Goal: Information Seeking & Learning: Learn about a topic

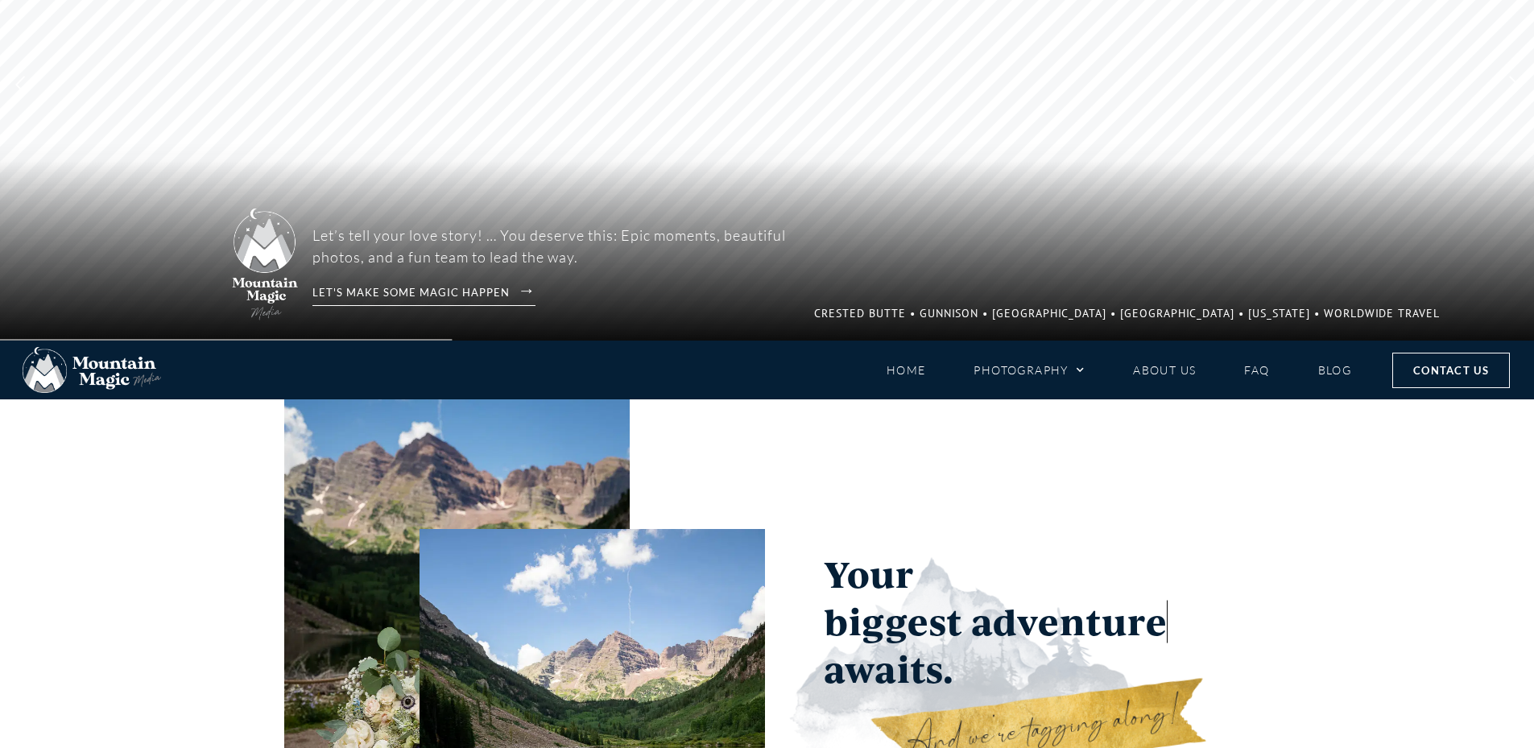
scroll to position [403, 0]
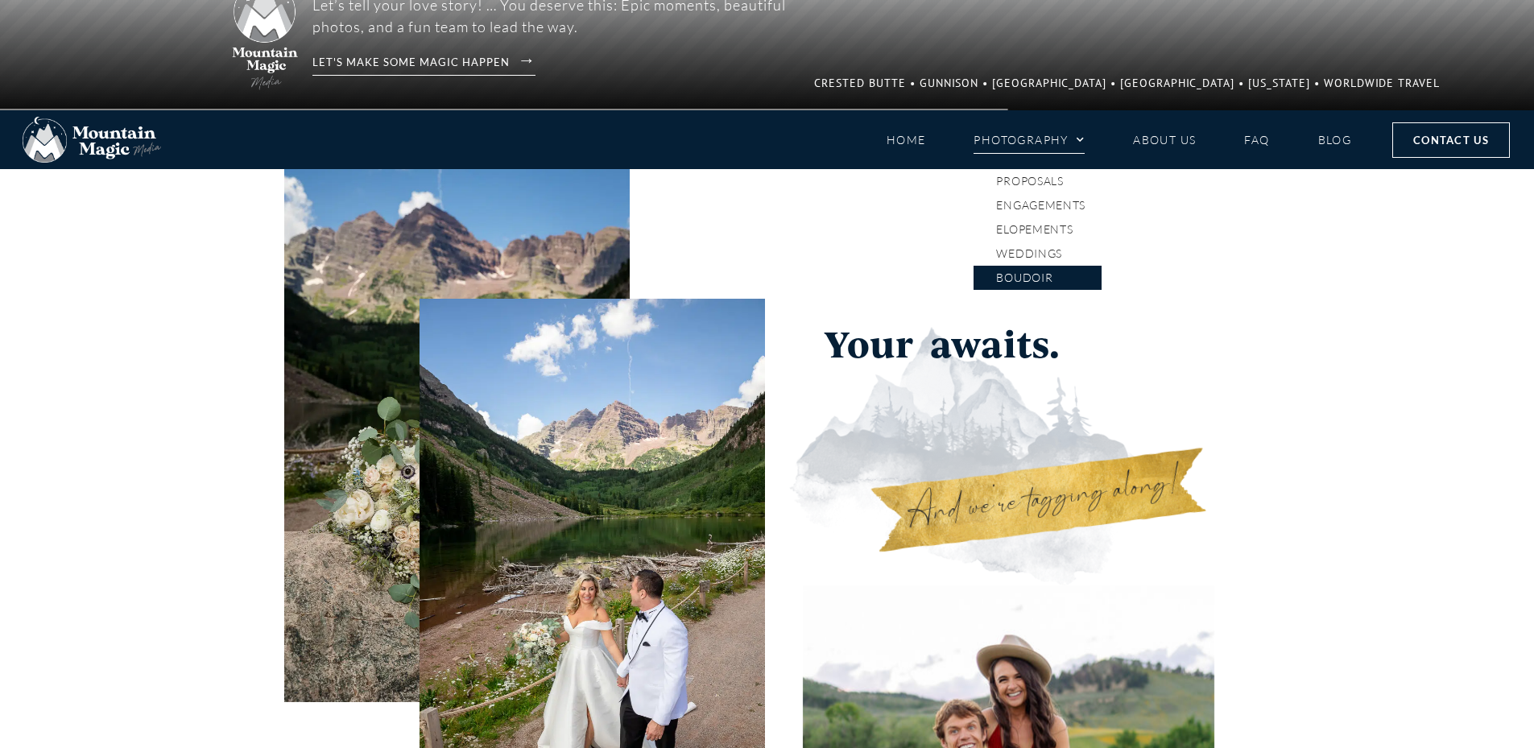
click at [1036, 275] on link "Boudoir" at bounding box center [1038, 278] width 128 height 24
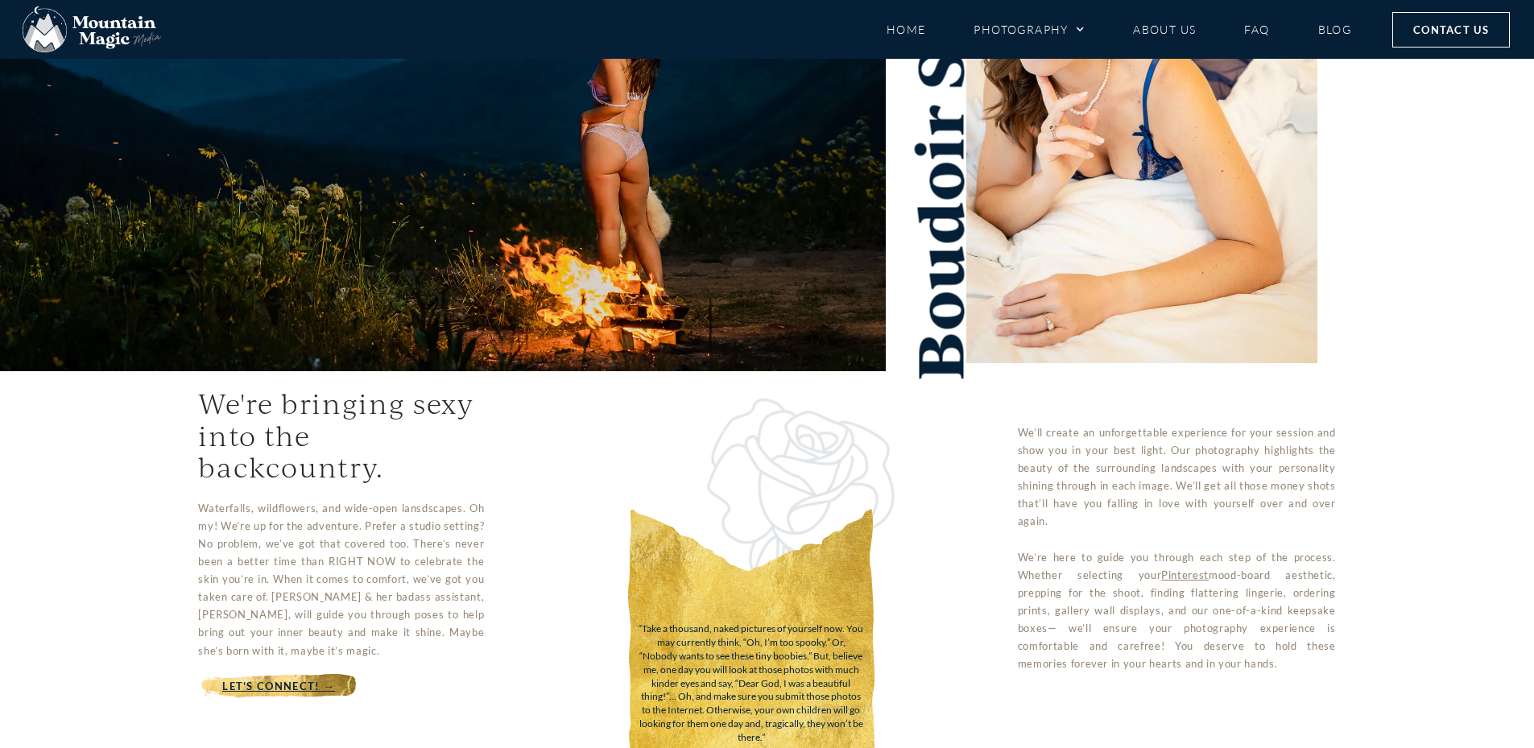
click at [656, 290] on img at bounding box center [443, 94] width 886 height 554
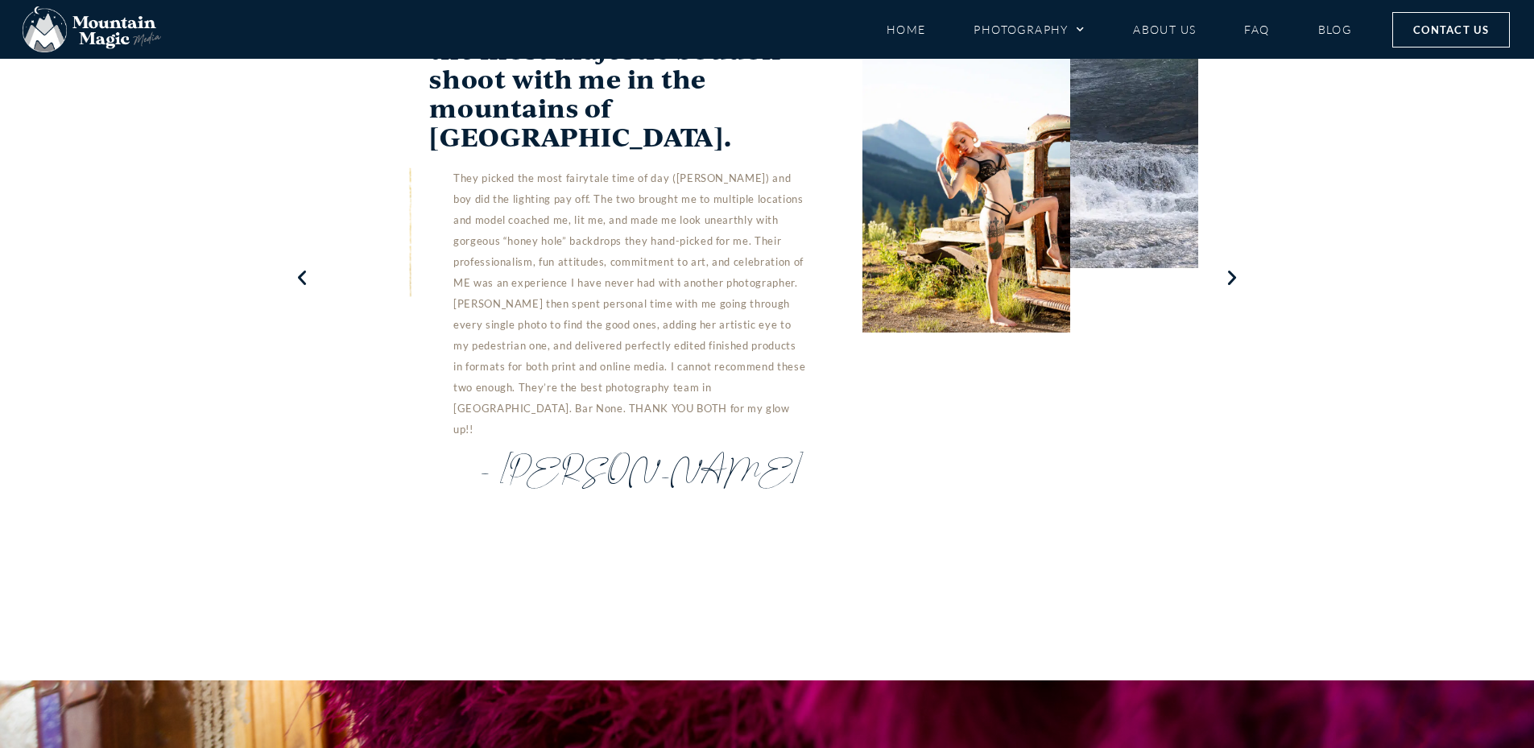
scroll to position [6065, 0]
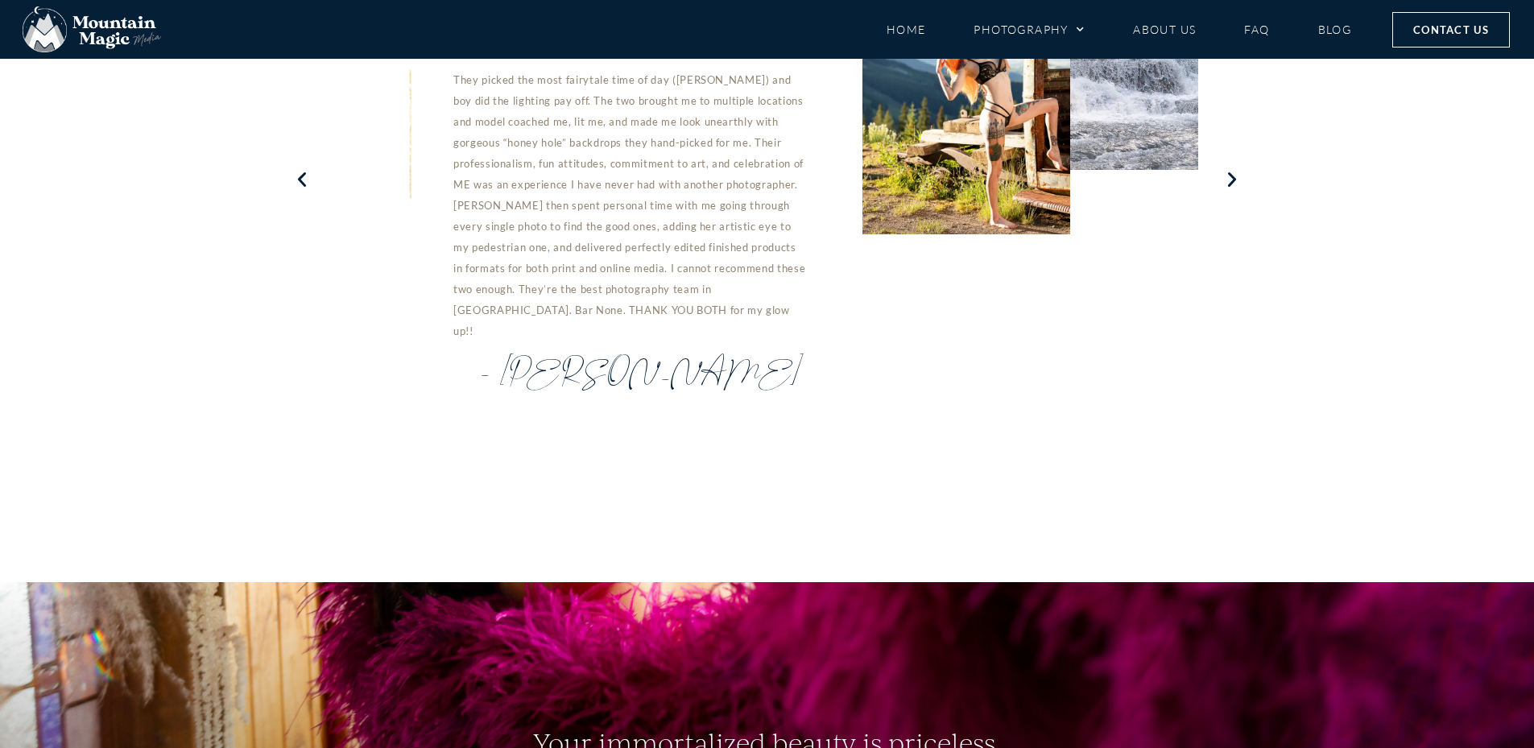
click at [684, 185] on div "They picked the most fairytale time of day (dawn) and boy did the lighting pay …" at bounding box center [617, 205] width 377 height 272
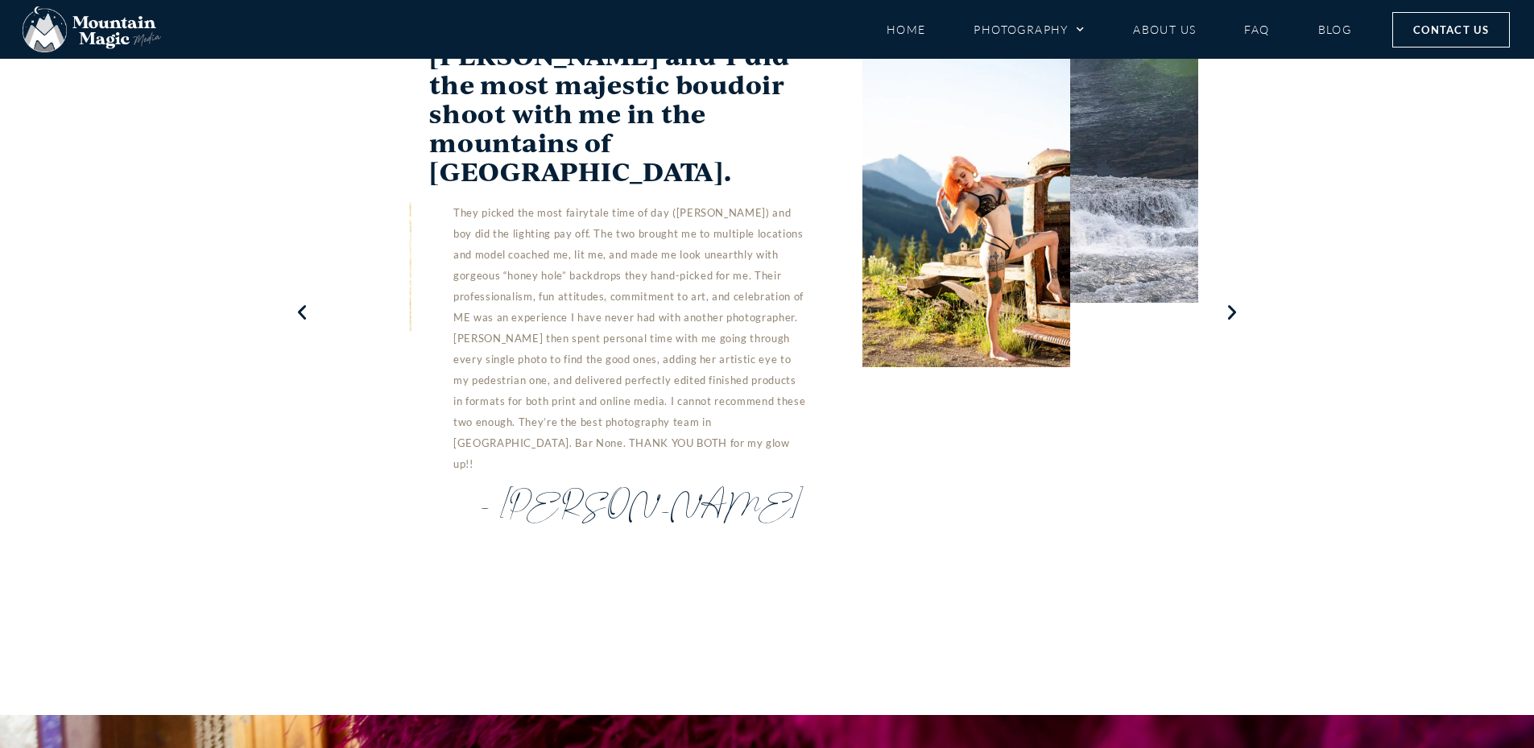
scroll to position [5743, 0]
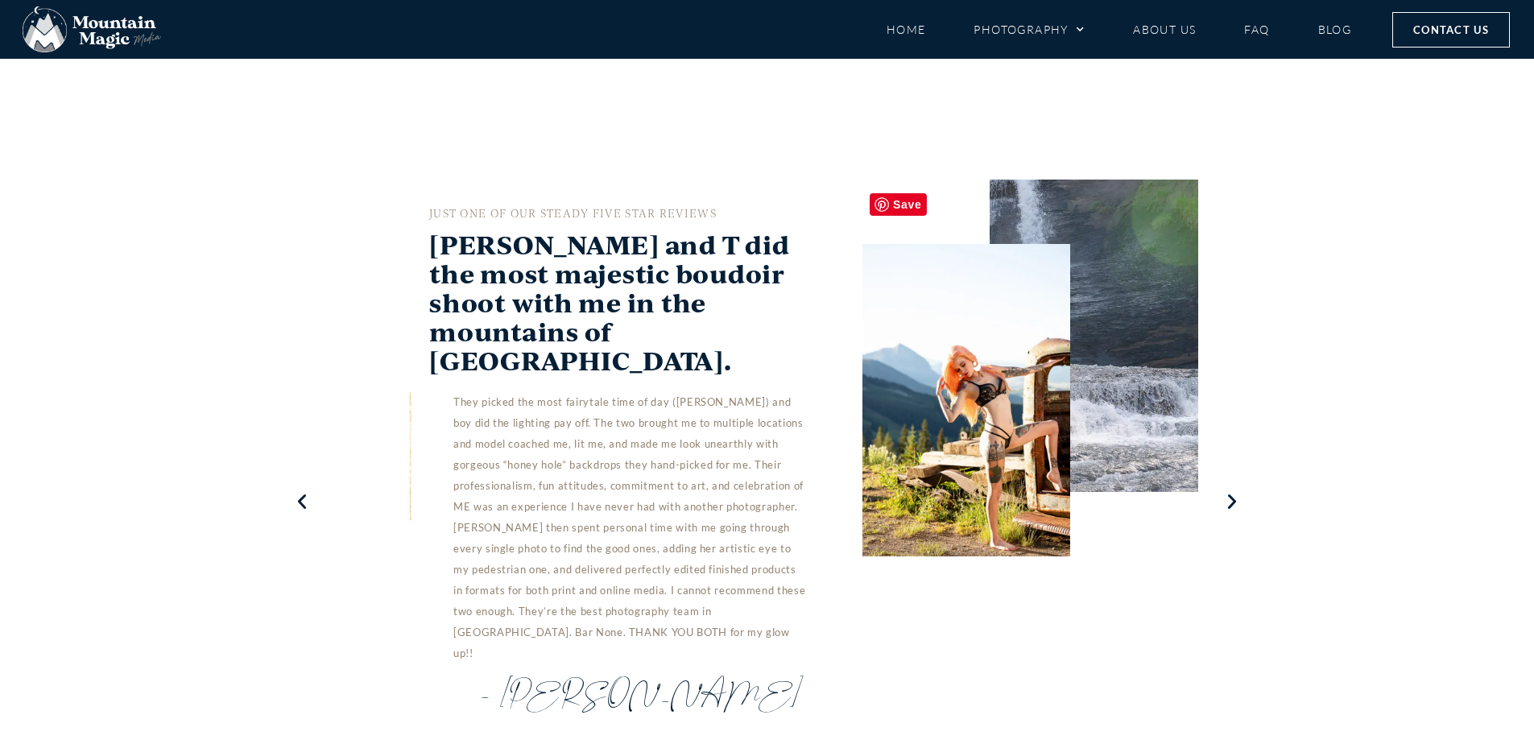
click at [939, 351] on img "1 / 3" at bounding box center [966, 400] width 209 height 312
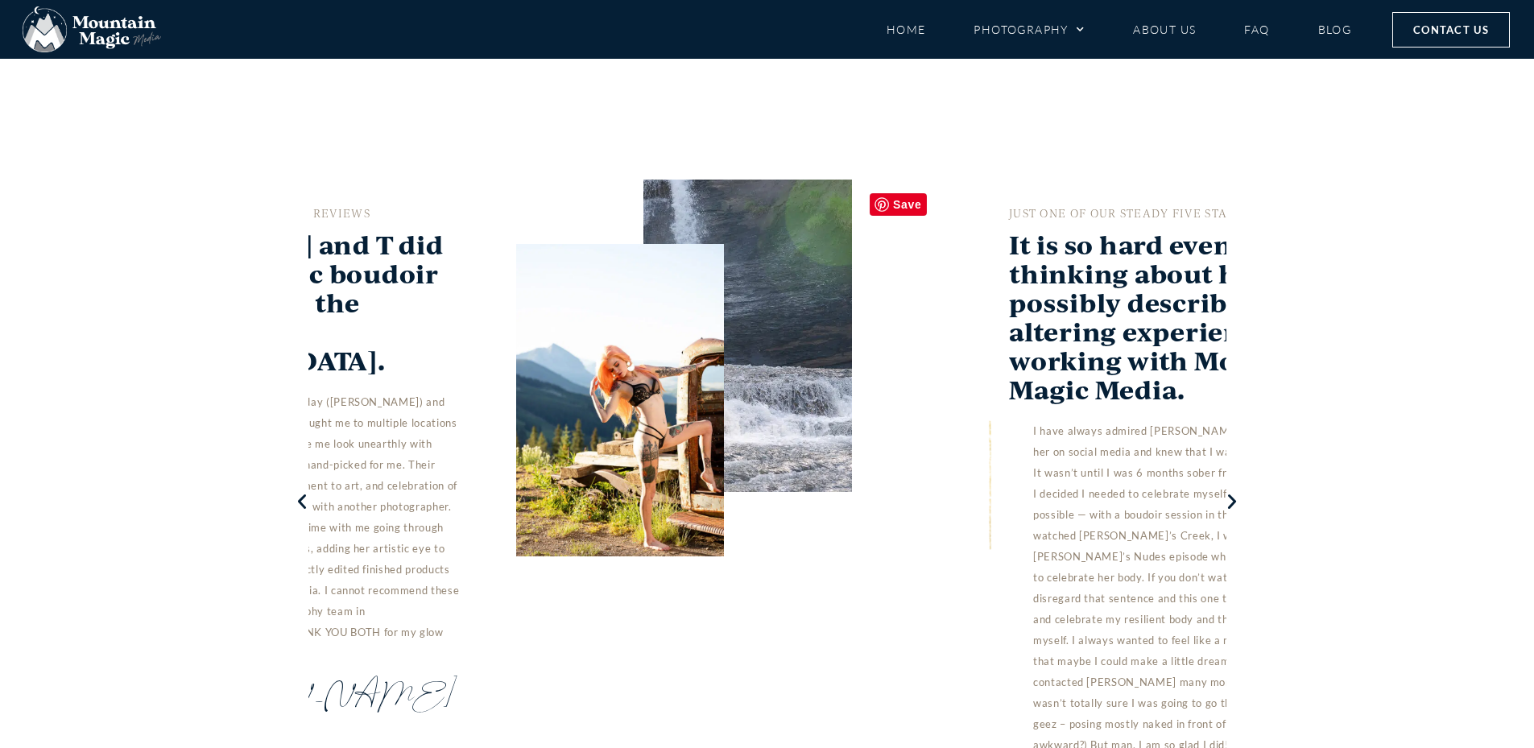
click at [515, 397] on img "1 / 3" at bounding box center [619, 400] width 209 height 312
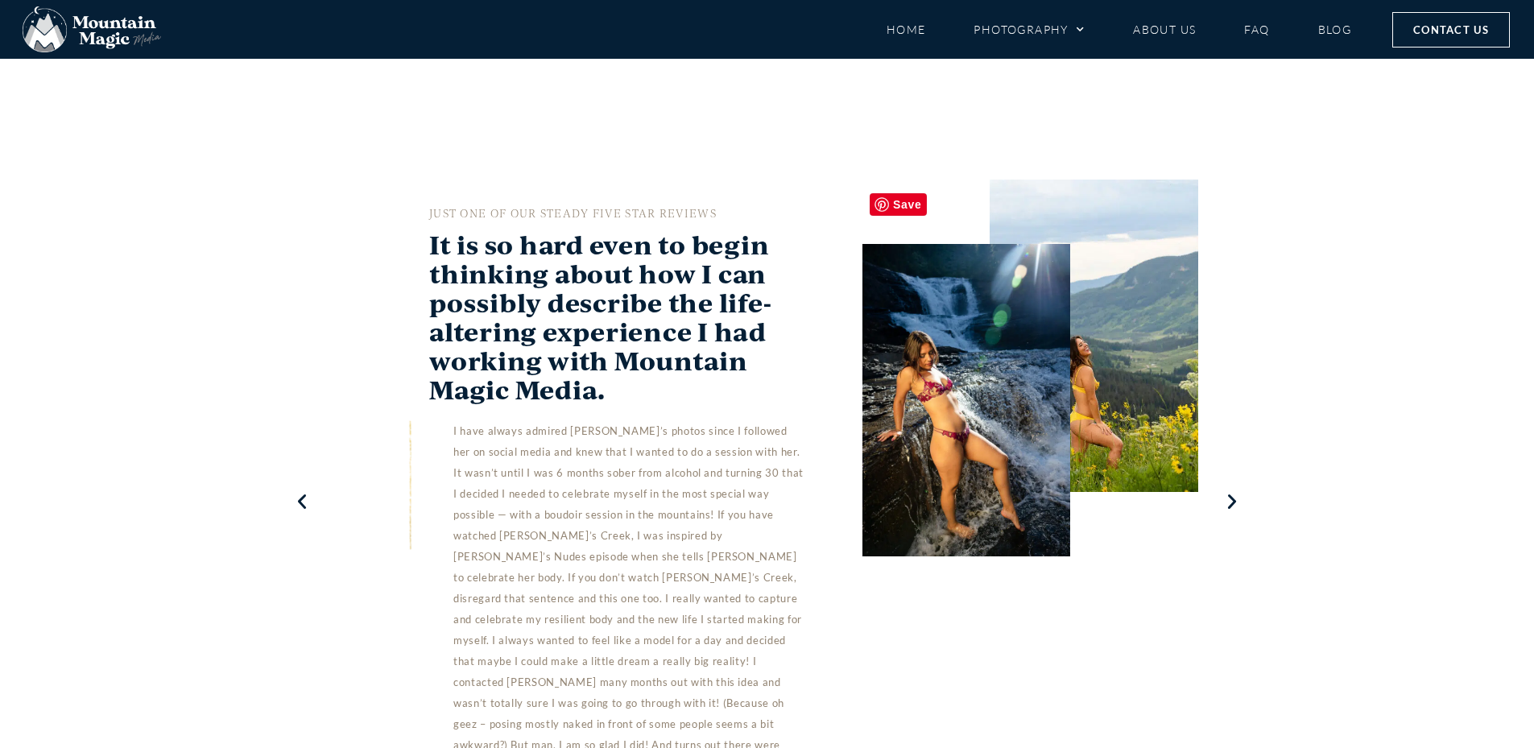
click at [924, 360] on img "2 / 3" at bounding box center [966, 400] width 209 height 312
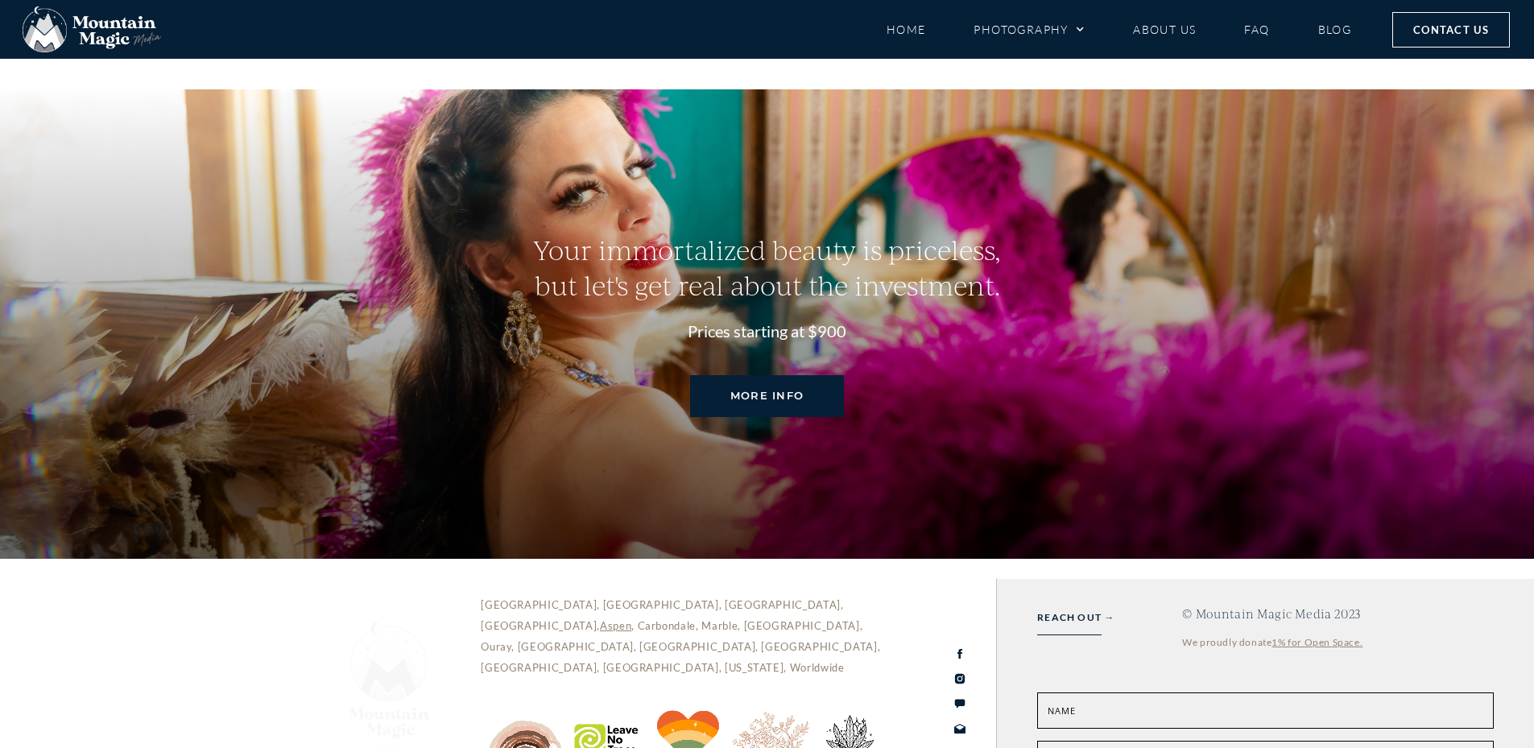
scroll to position [6563, 0]
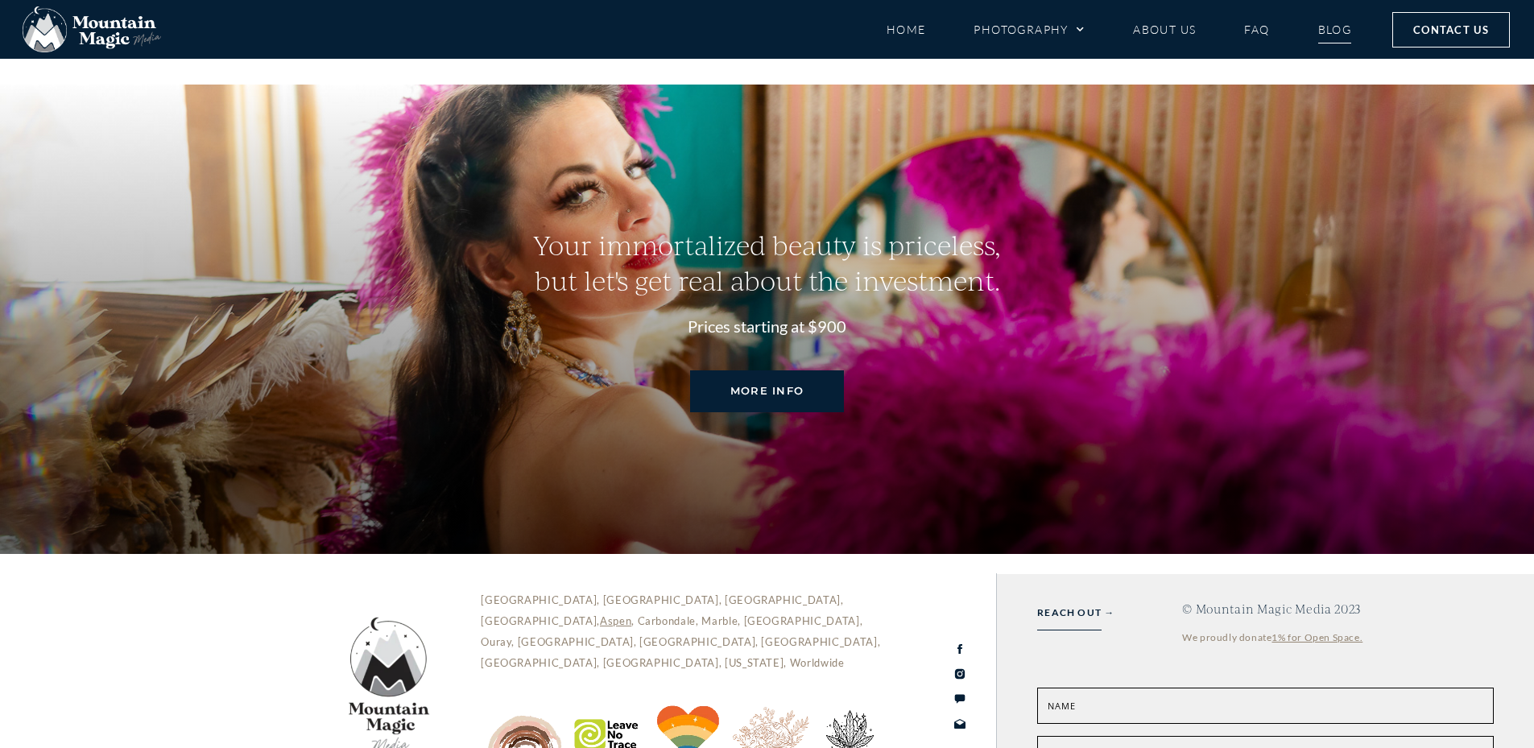
click at [1327, 28] on link "Blog" at bounding box center [1335, 29] width 34 height 28
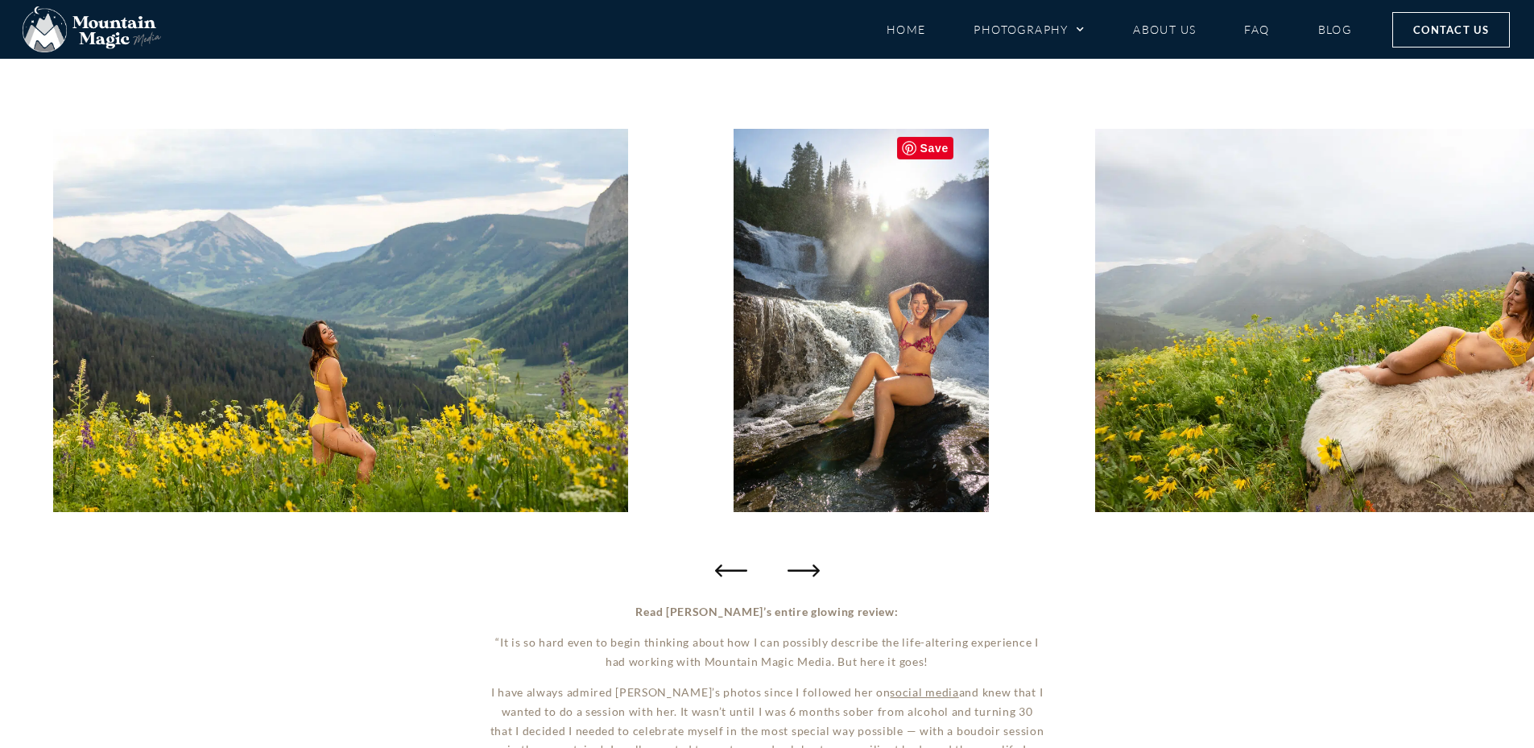
scroll to position [161, 0]
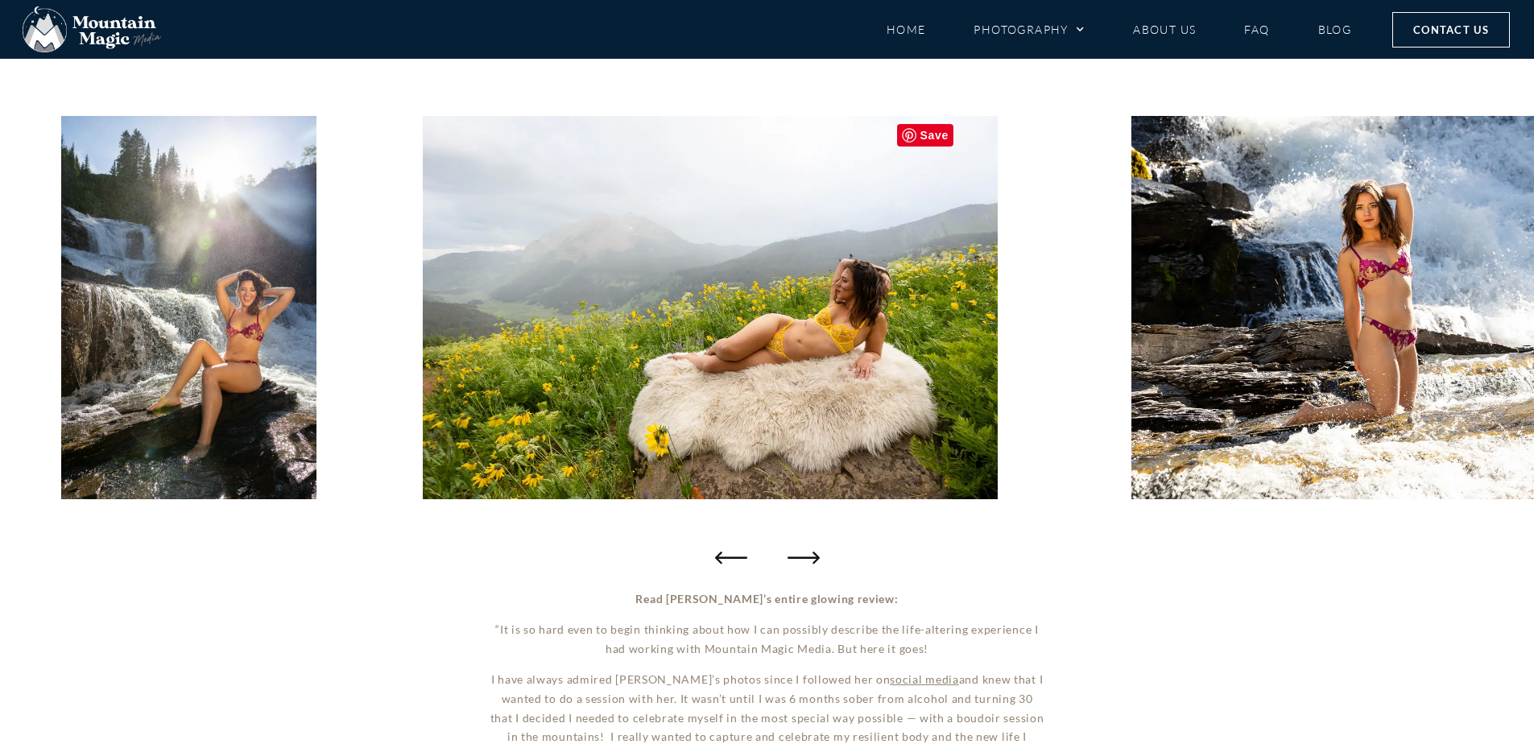
click at [272, 409] on img "6 / 20" at bounding box center [188, 307] width 255 height 383
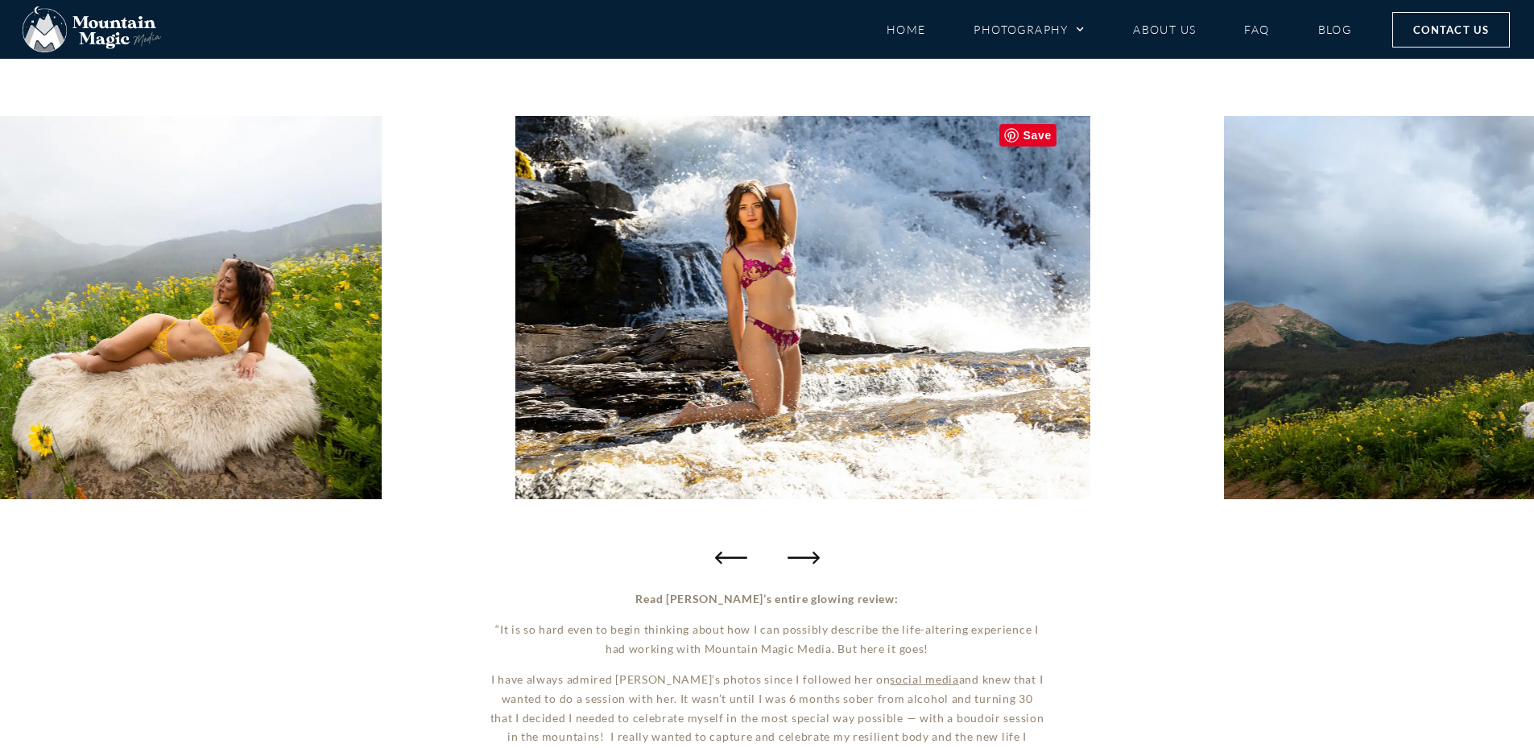
click at [515, 425] on img "8 / 20" at bounding box center [802, 307] width 575 height 383
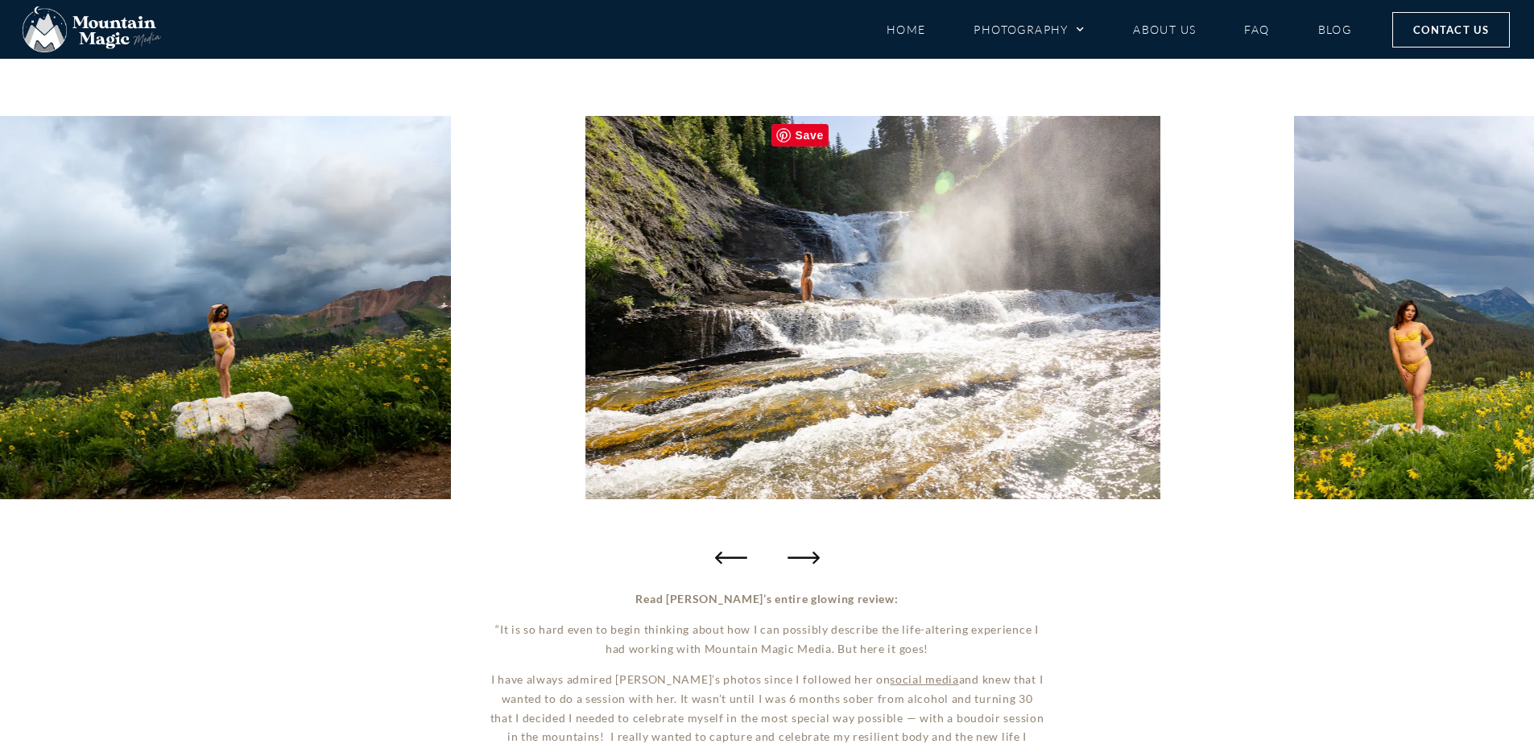
click at [106, 436] on img "9 / 20" at bounding box center [163, 307] width 575 height 383
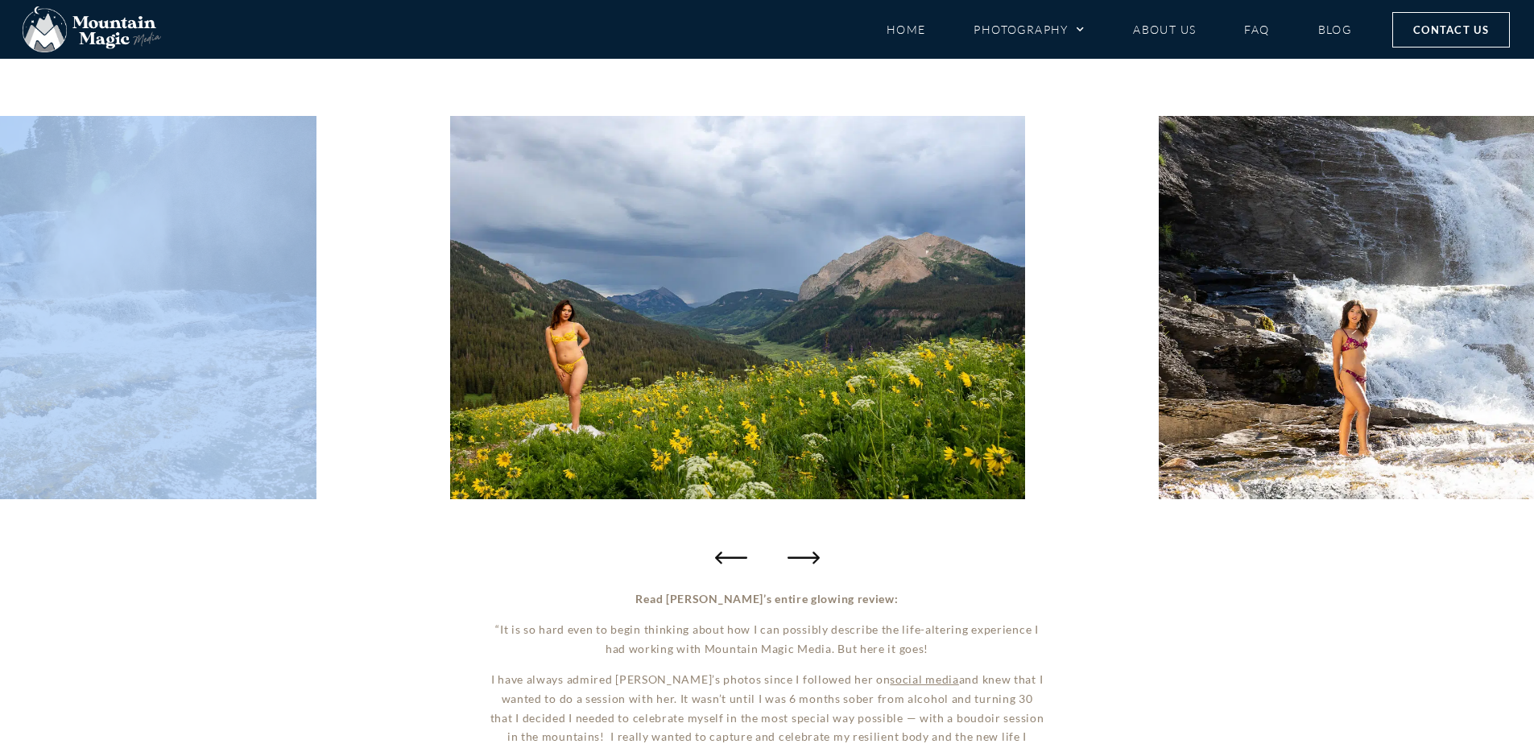
drag, startPoint x: 1102, startPoint y: 329, endPoint x: 395, endPoint y: 407, distance: 711.3
click at [422, 398] on div at bounding box center [767, 307] width 1534 height 451
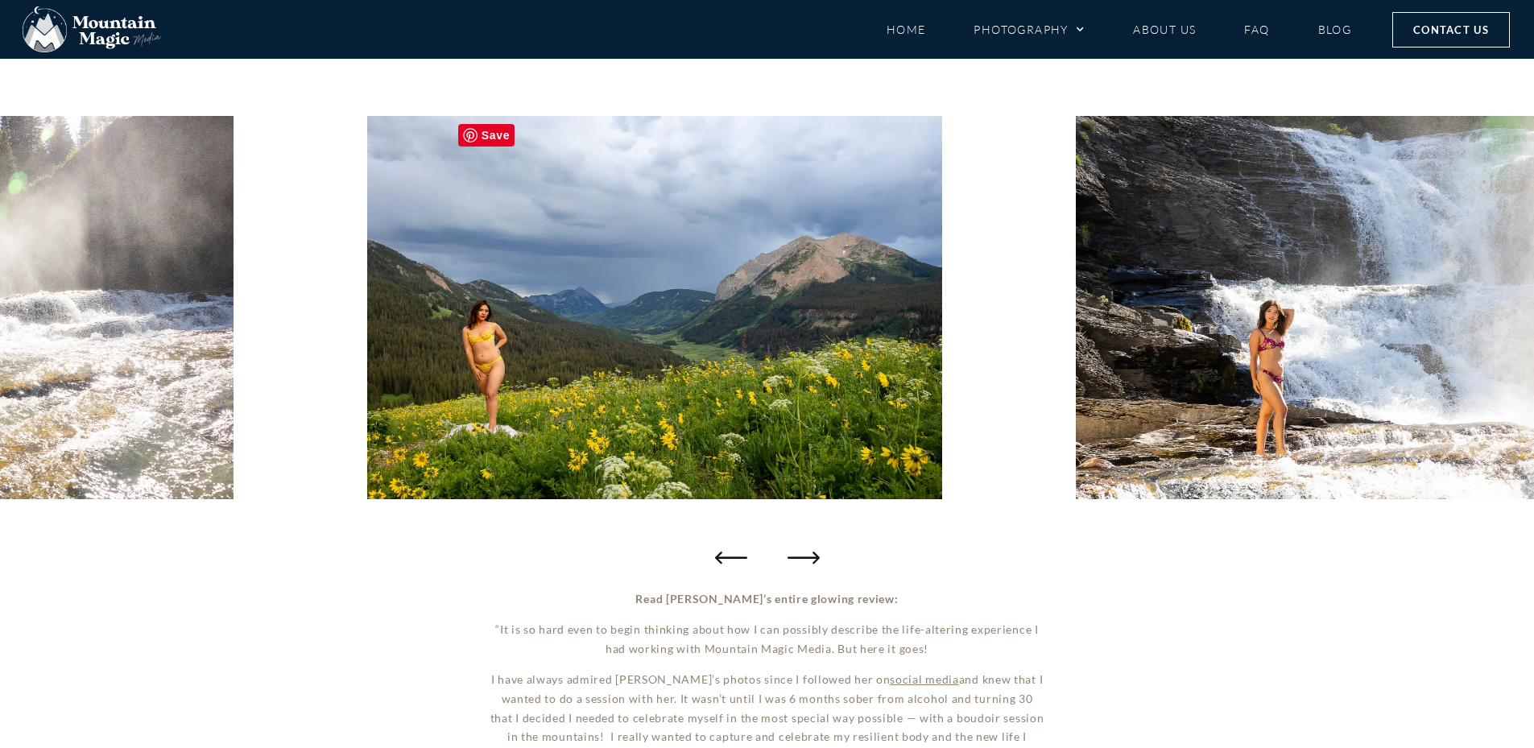
click at [489, 412] on img "11 / 20" at bounding box center [654, 307] width 575 height 383
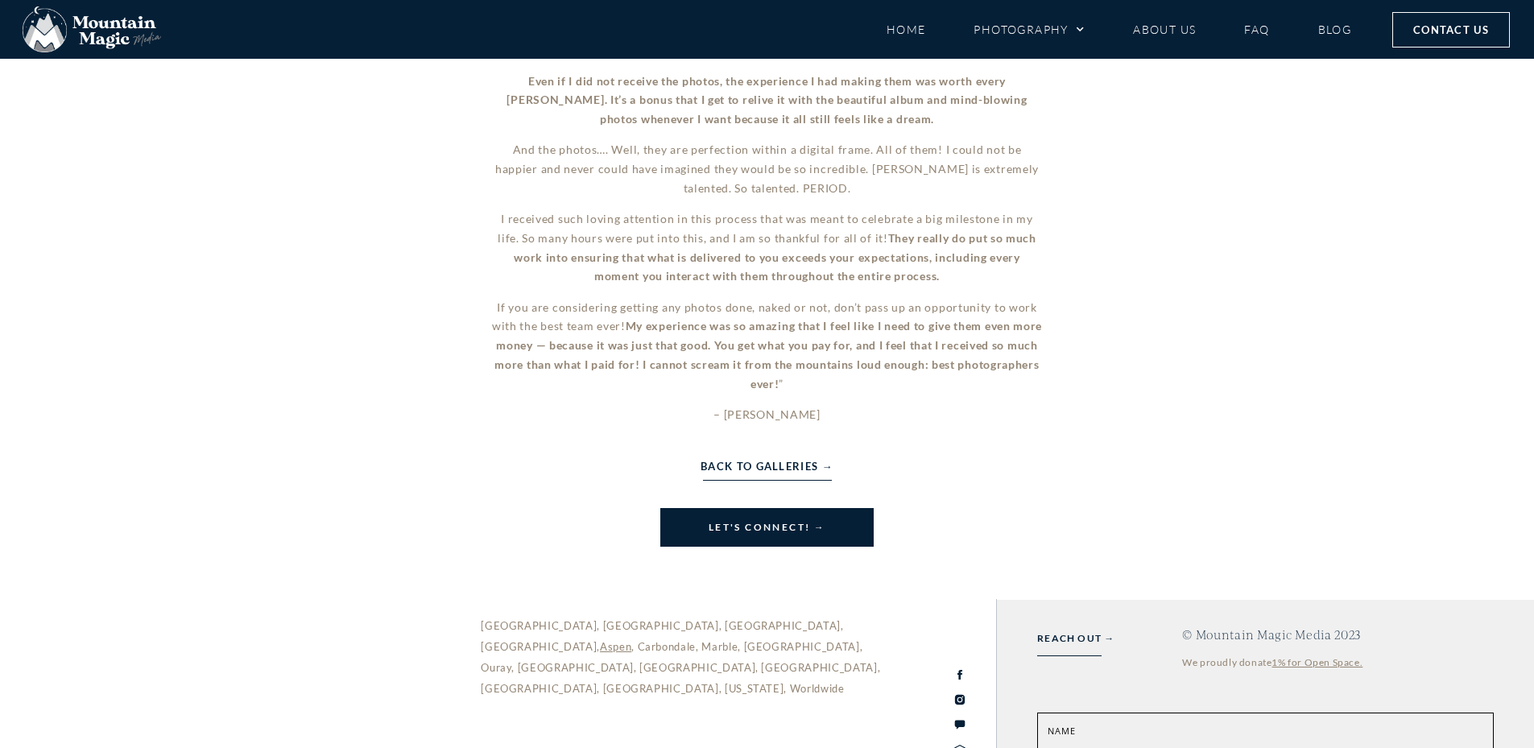
scroll to position [1215, 0]
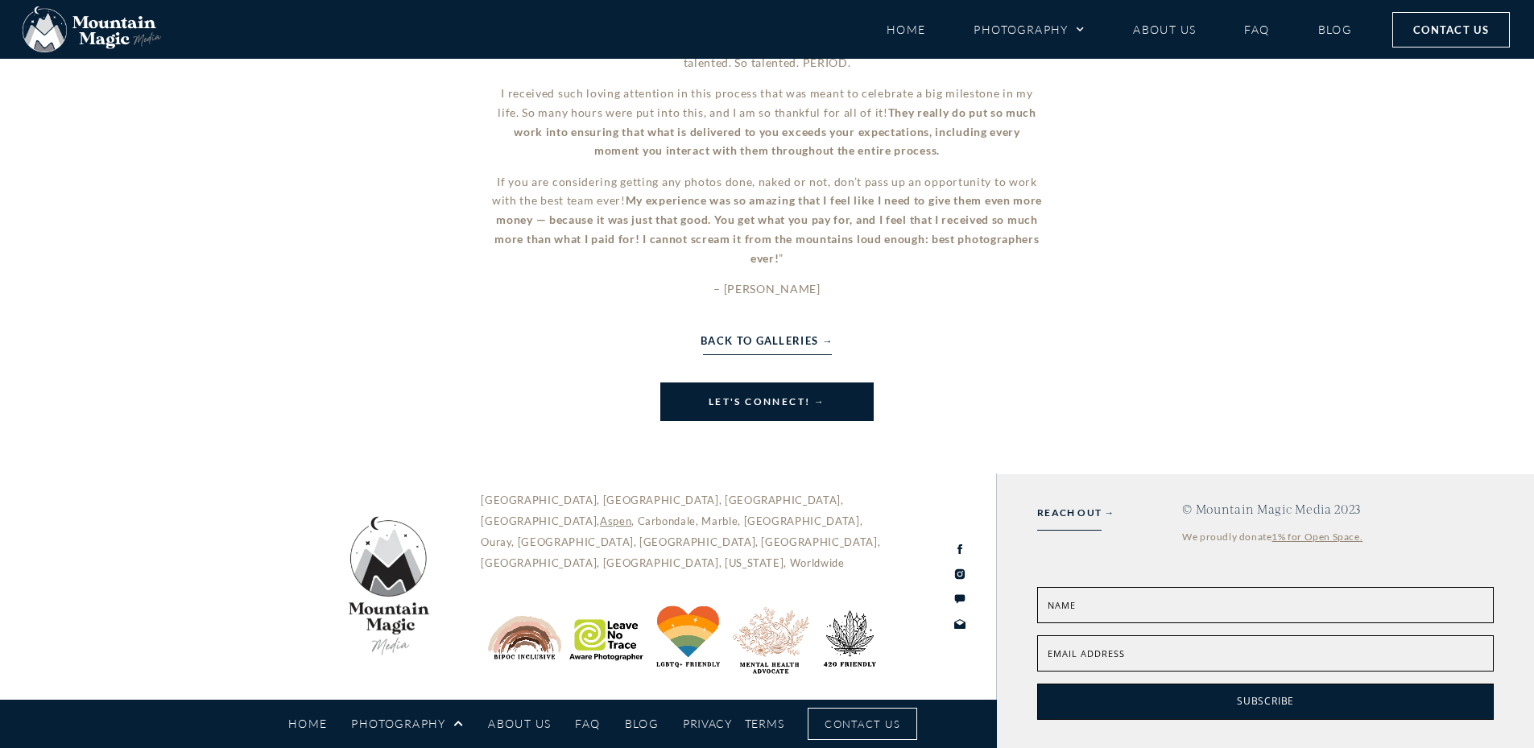
click at [734, 348] on link "Back to Galleries →" at bounding box center [767, 341] width 133 height 18
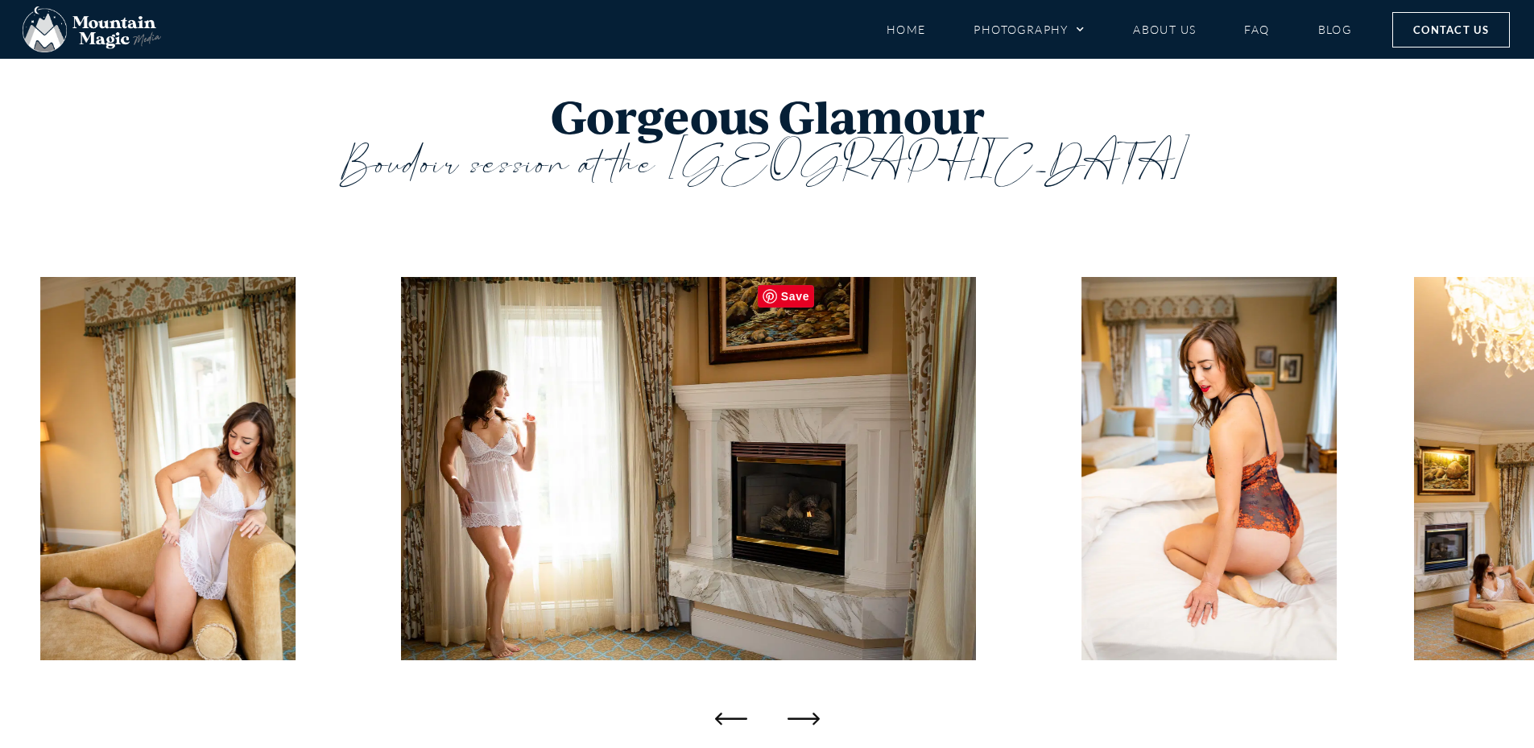
click at [401, 441] on img "4 / 10" at bounding box center [688, 468] width 575 height 383
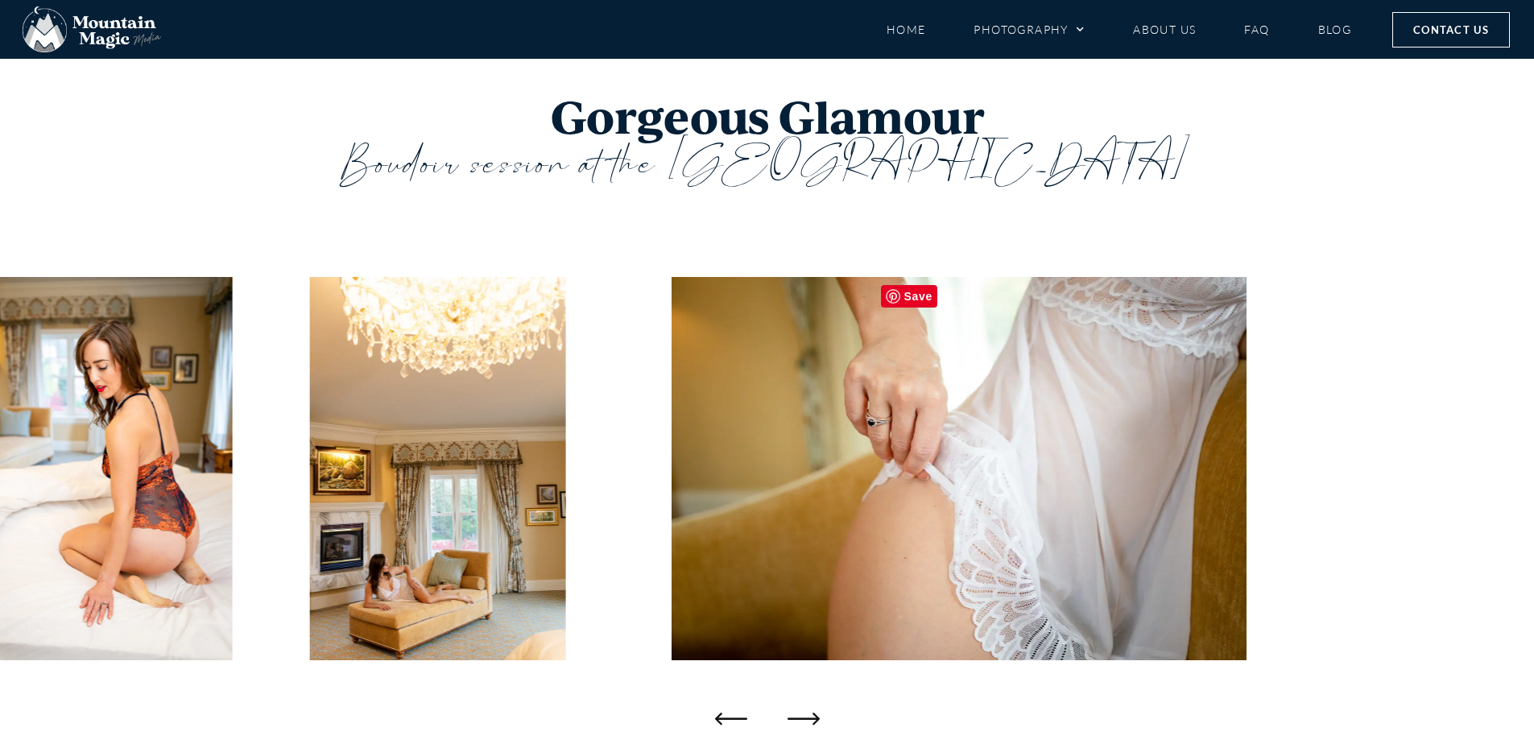
click at [341, 465] on img "6 / 10" at bounding box center [438, 468] width 256 height 383
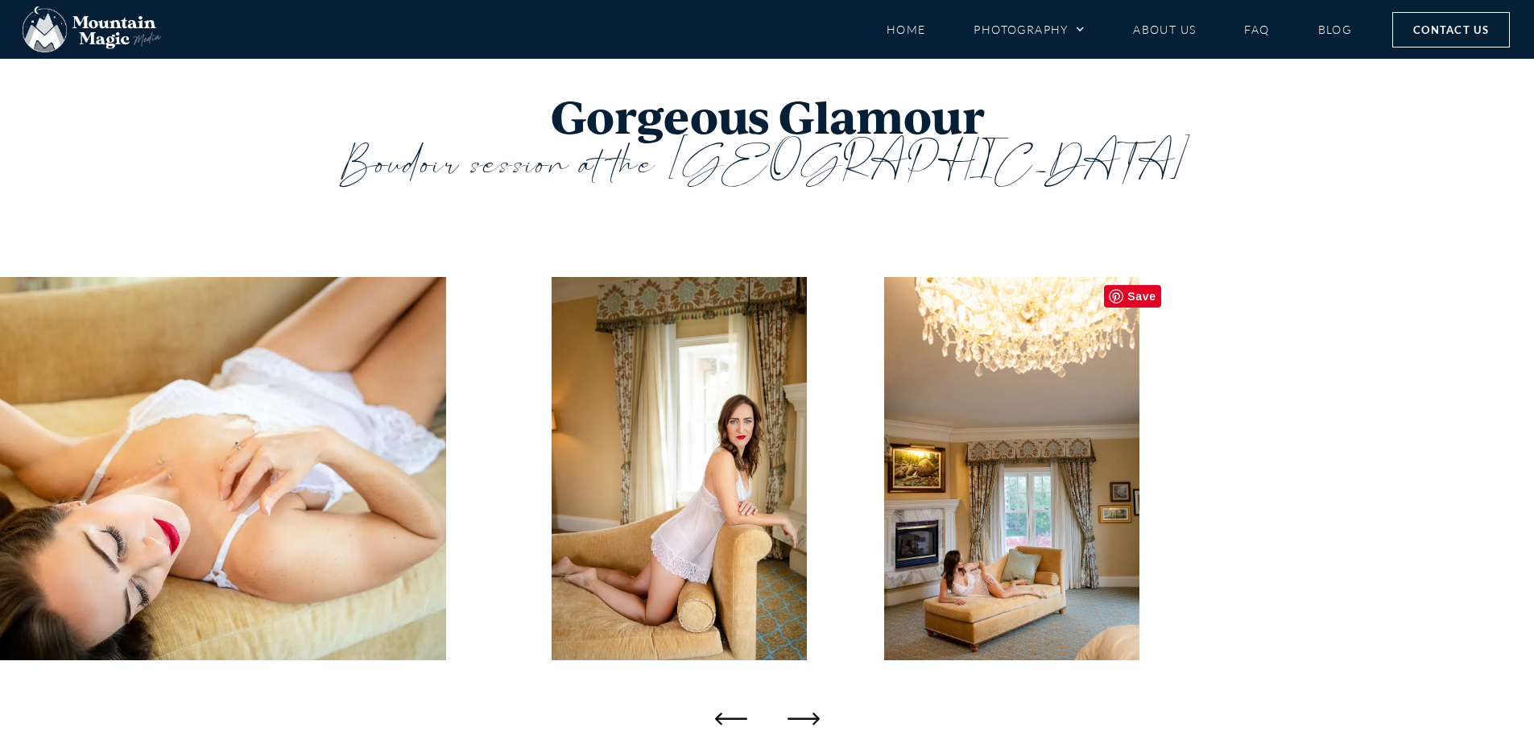
click at [0, 515] on img "8 / 10" at bounding box center [158, 468] width 575 height 383
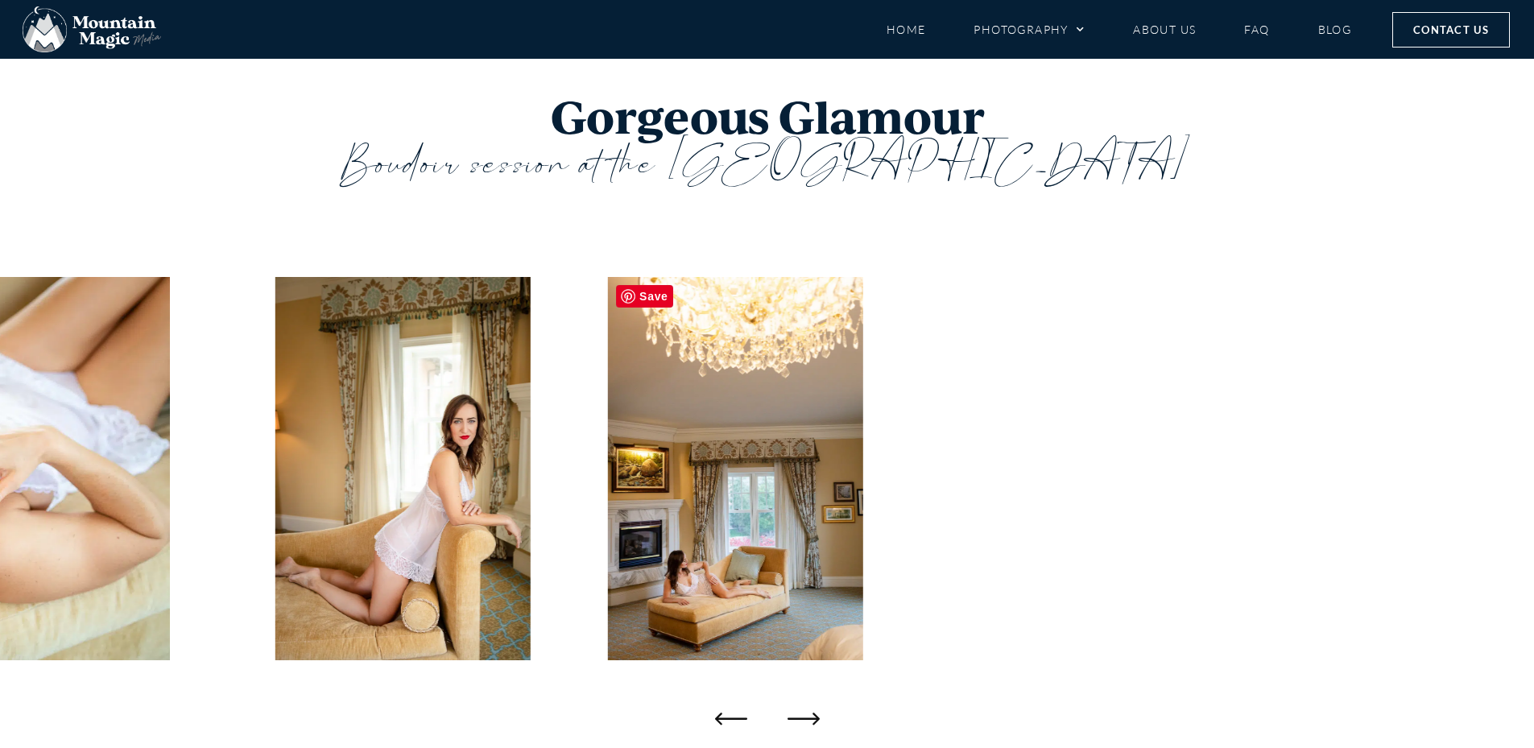
click at [608, 542] on img "10 / 10" at bounding box center [735, 468] width 255 height 383
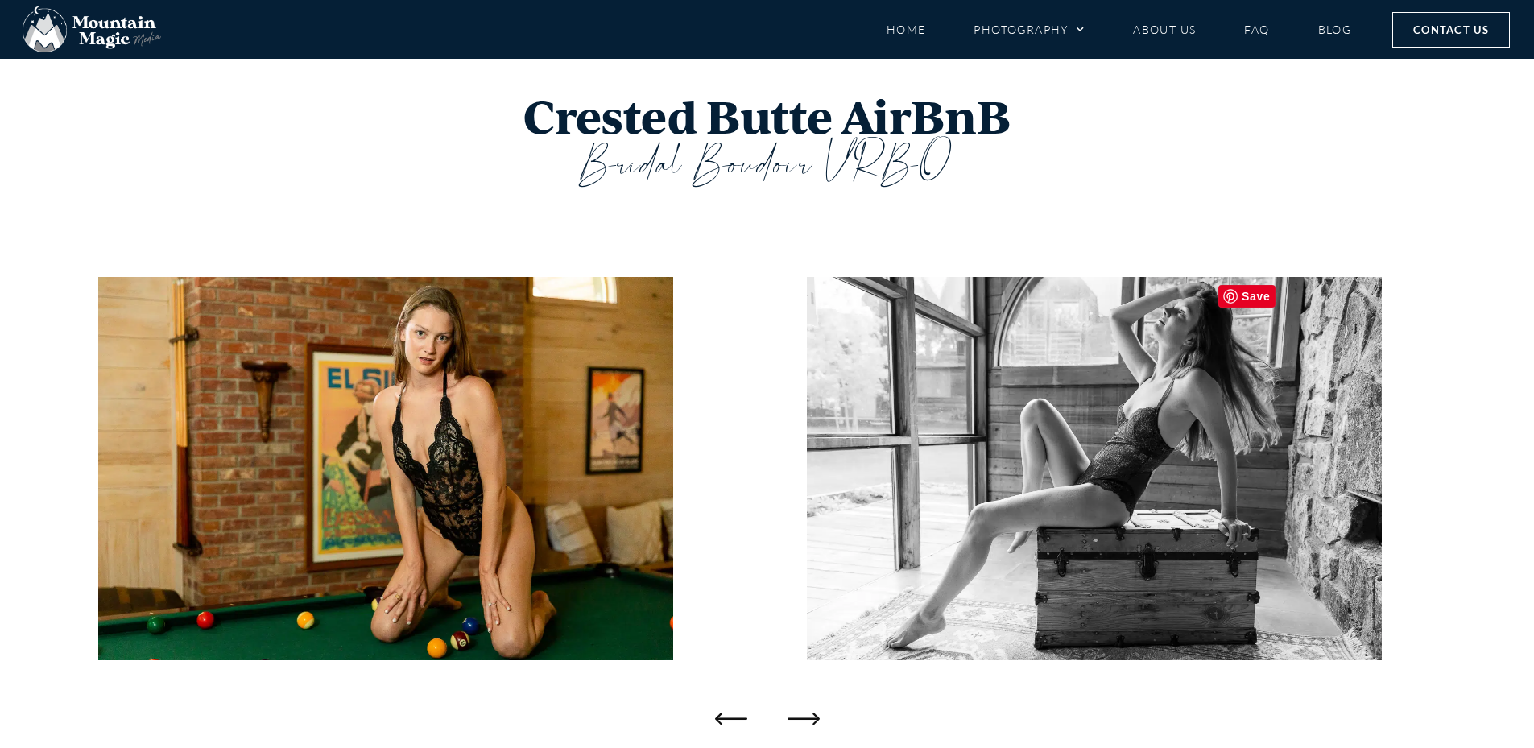
click at [98, 546] on img "13 / 23" at bounding box center [385, 468] width 575 height 383
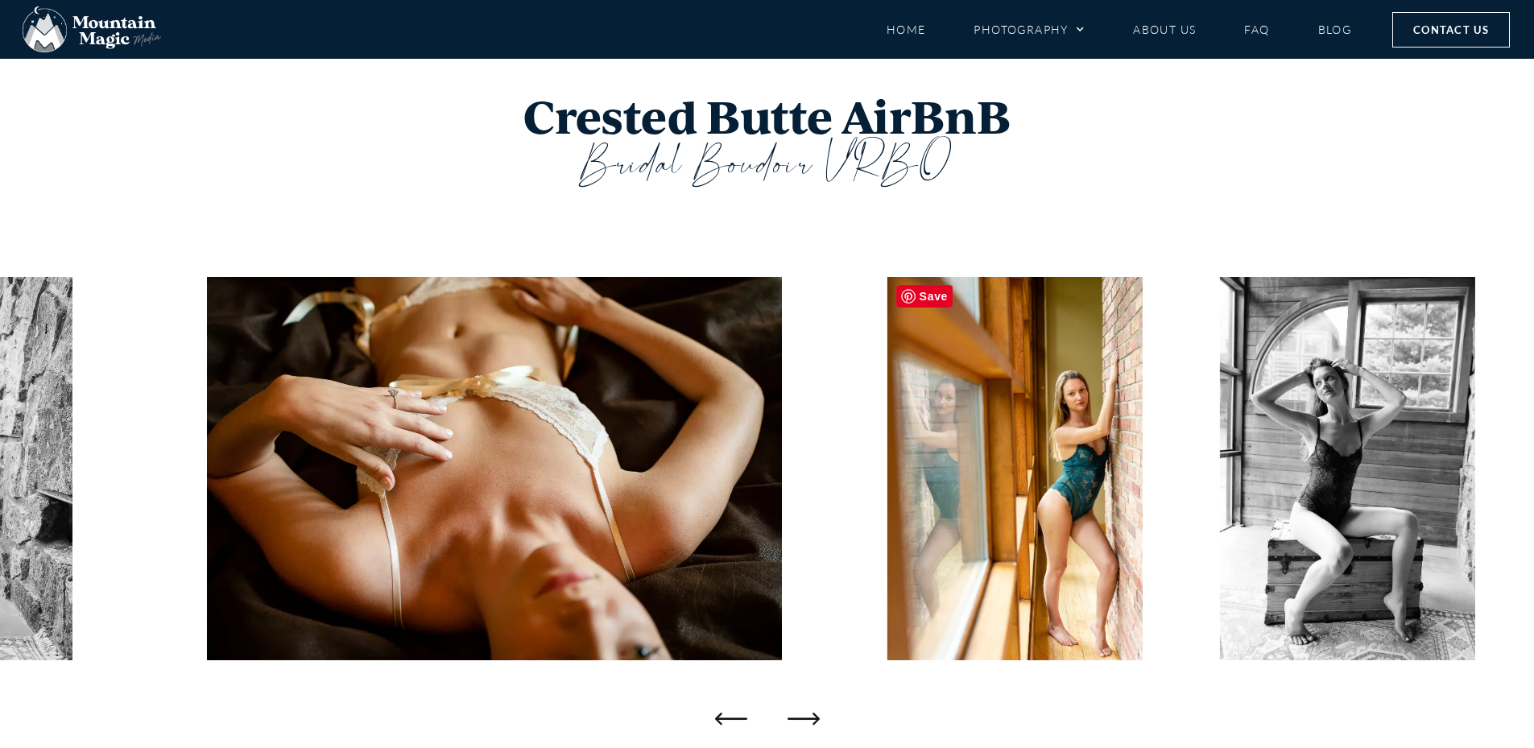
click at [207, 539] on img "15 / 23" at bounding box center [494, 468] width 575 height 383
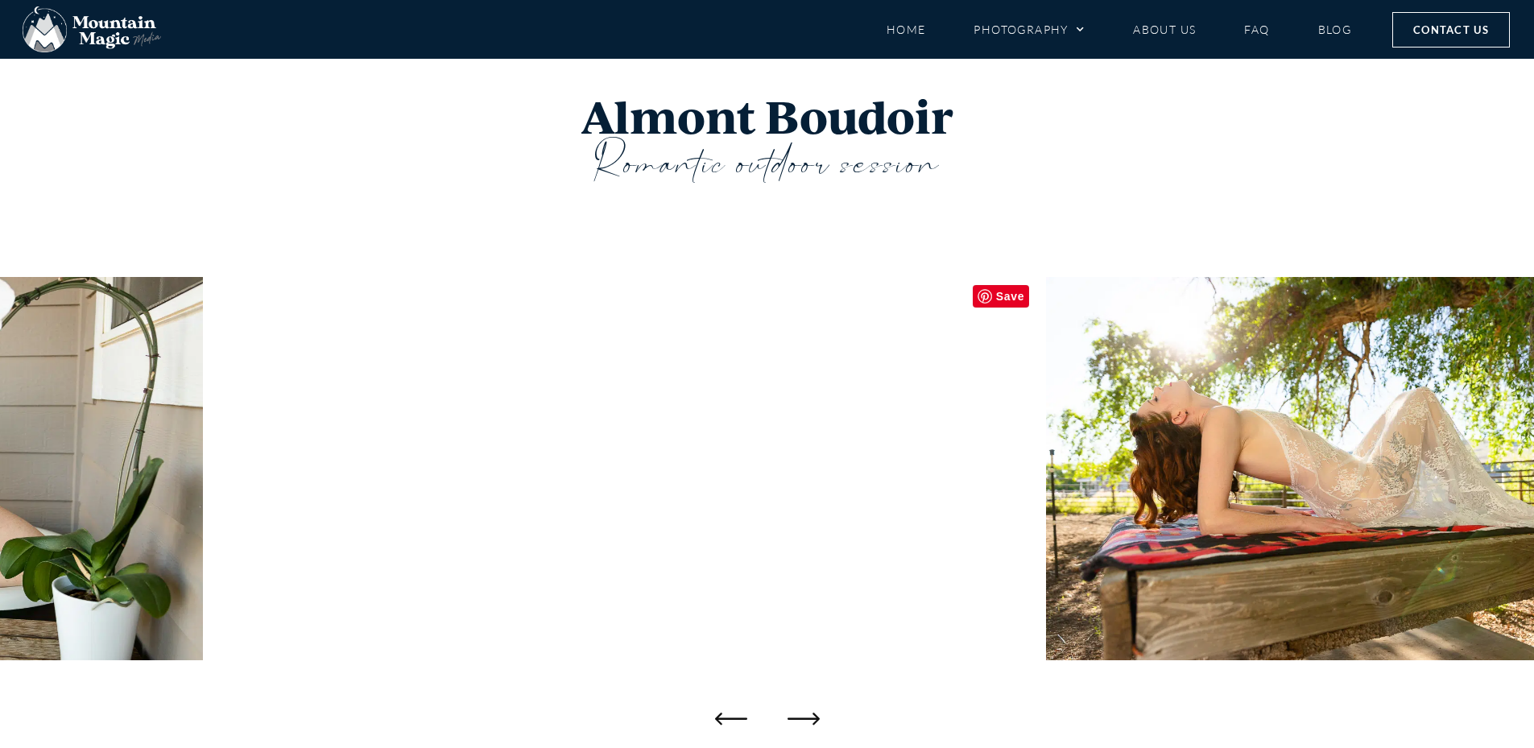
click at [337, 613] on img "10 / 27" at bounding box center [624, 468] width 575 height 383
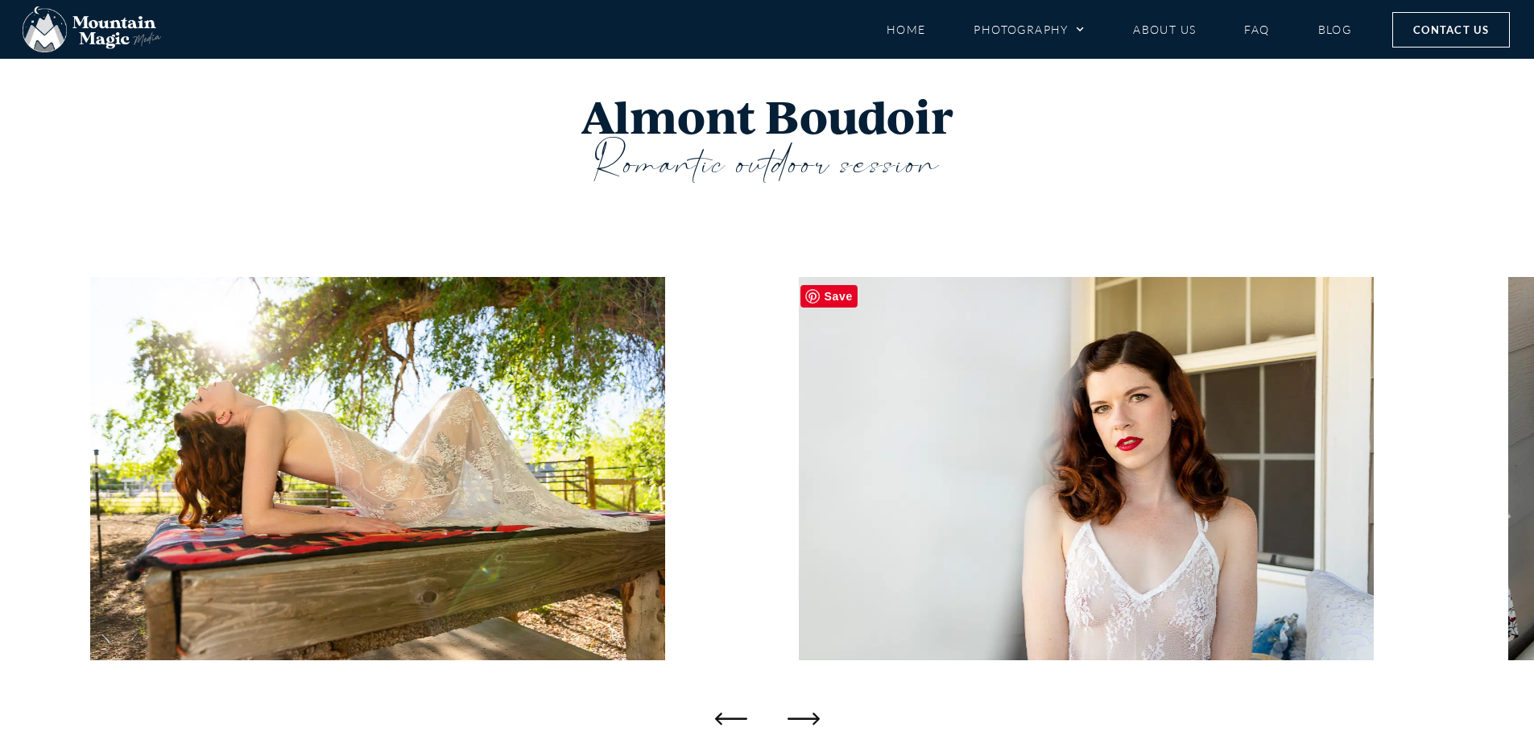
click at [183, 631] on img "11 / 27" at bounding box center [377, 468] width 575 height 383
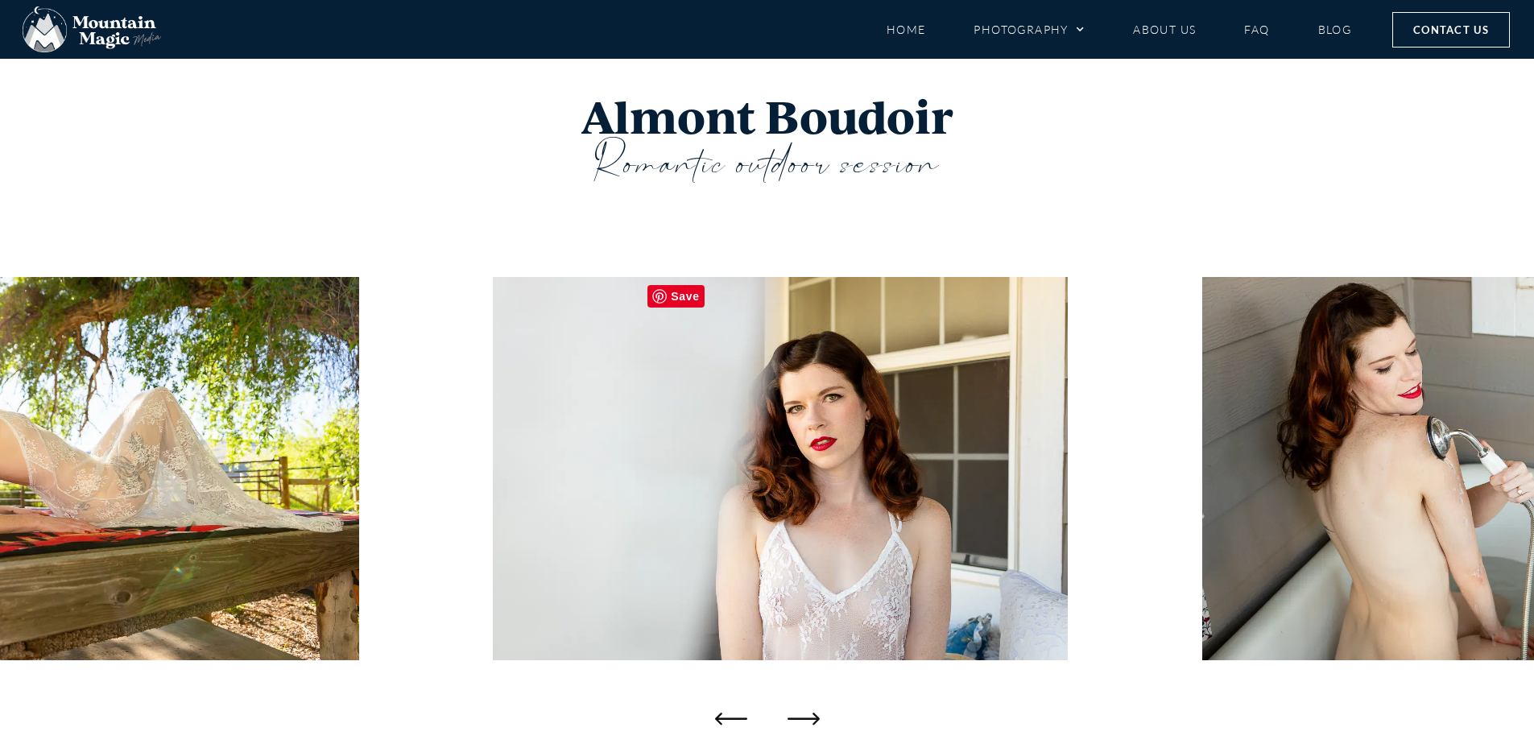
click at [493, 555] on img "12 / 27" at bounding box center [780, 468] width 575 height 383
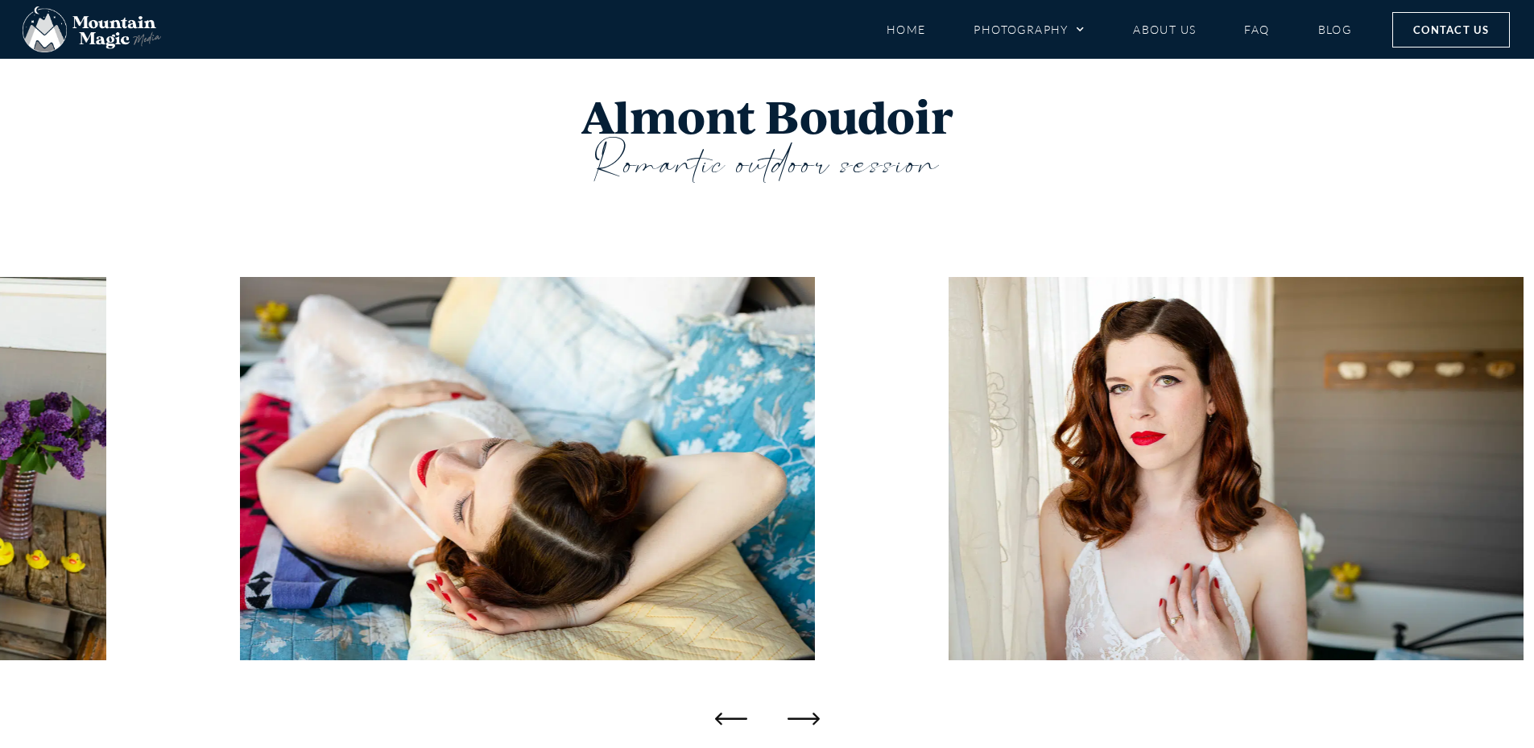
click at [240, 569] on img "14 / 27" at bounding box center [527, 468] width 575 height 383
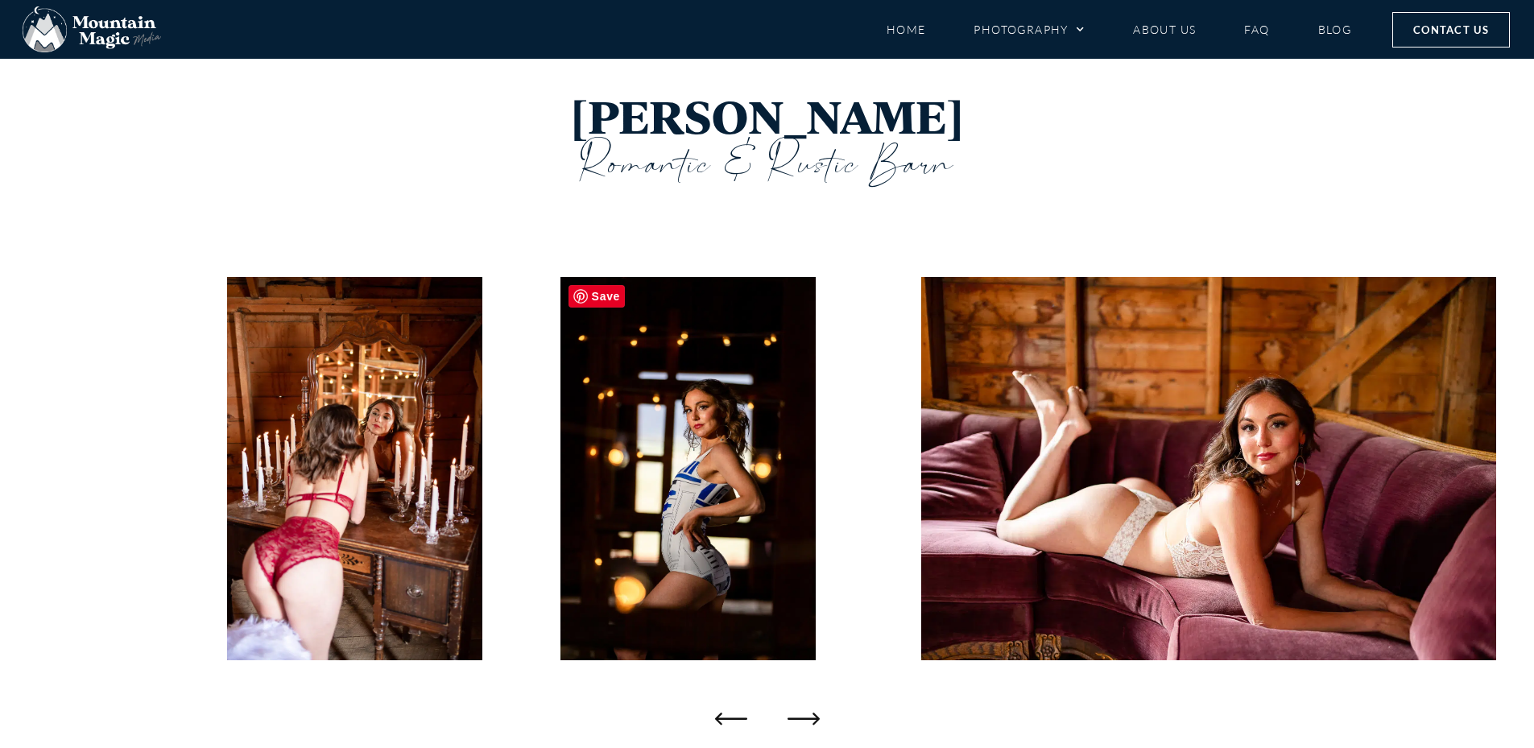
click at [763, 492] on img "10 / 33" at bounding box center [687, 468] width 255 height 383
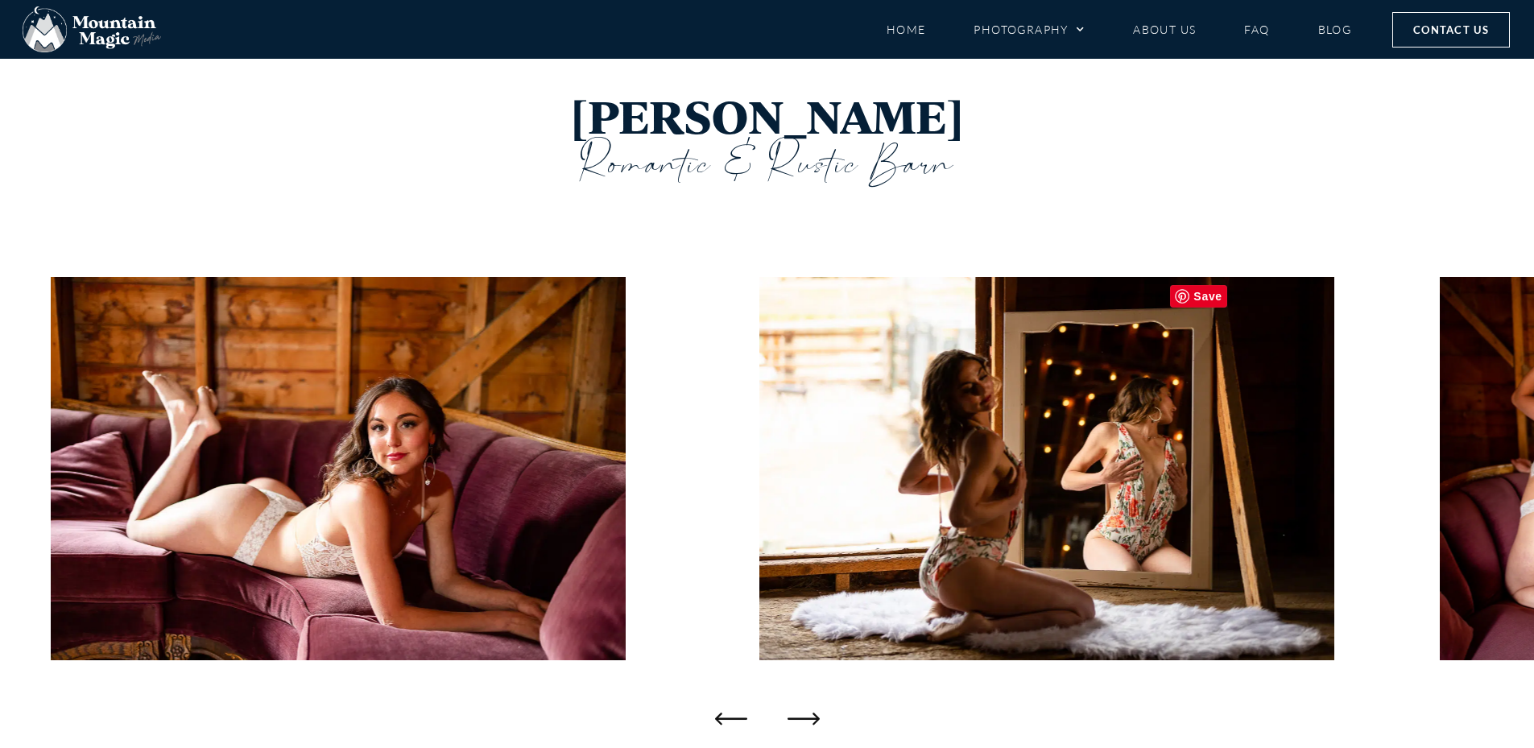
click at [1256, 470] on img "12 / 33" at bounding box center [1047, 468] width 575 height 383
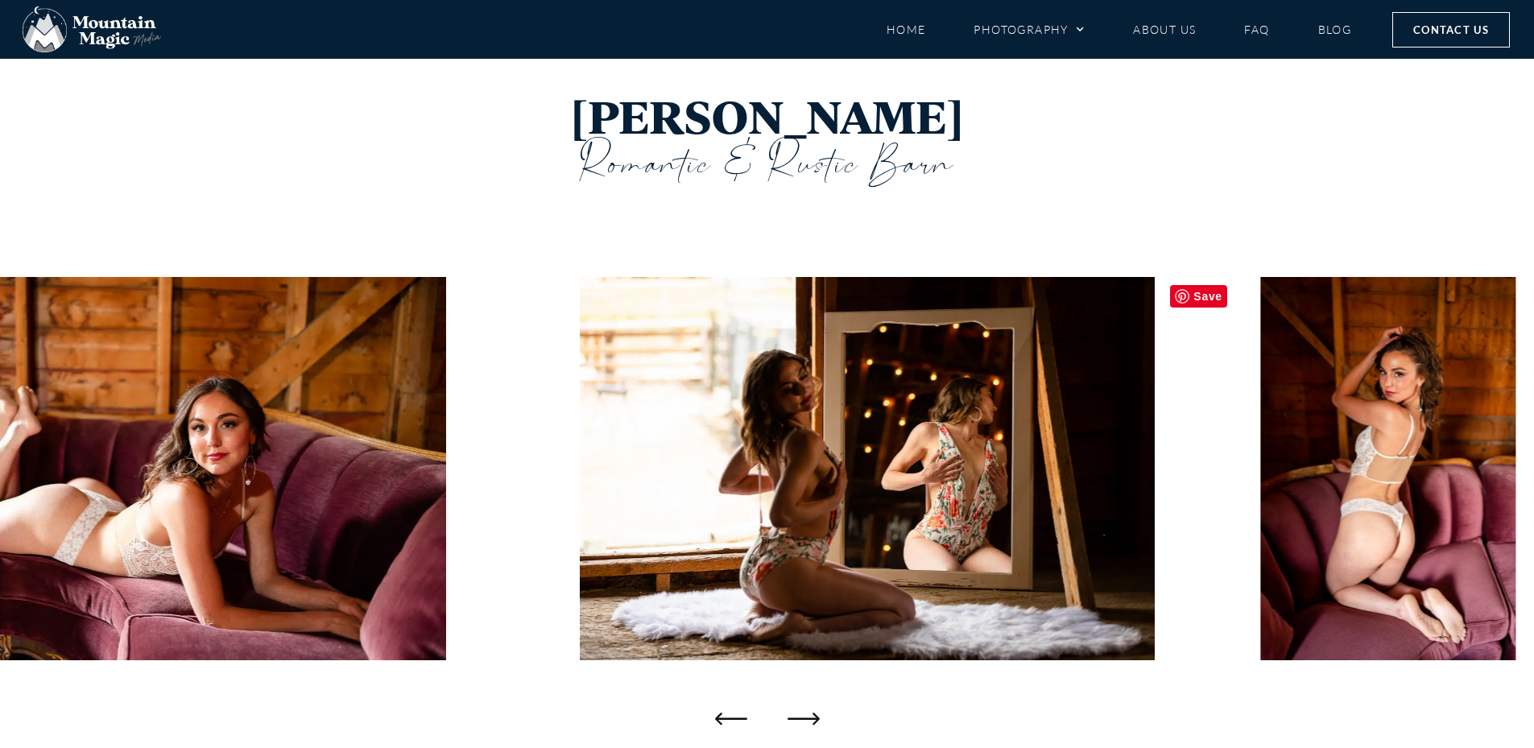
click at [594, 521] on img "12 / 33" at bounding box center [868, 468] width 575 height 383
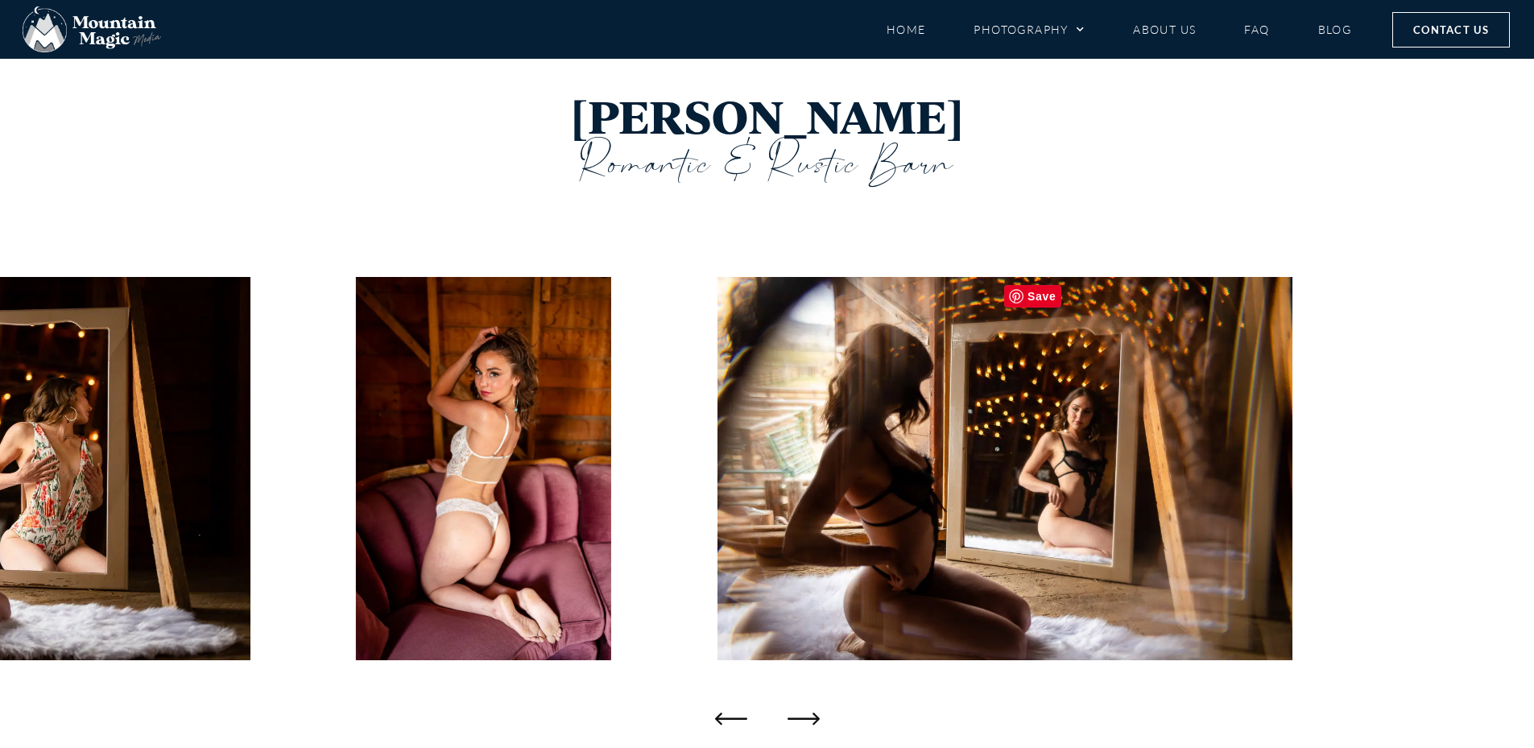
click at [717, 444] on img "14 / 33" at bounding box center [1004, 468] width 575 height 383
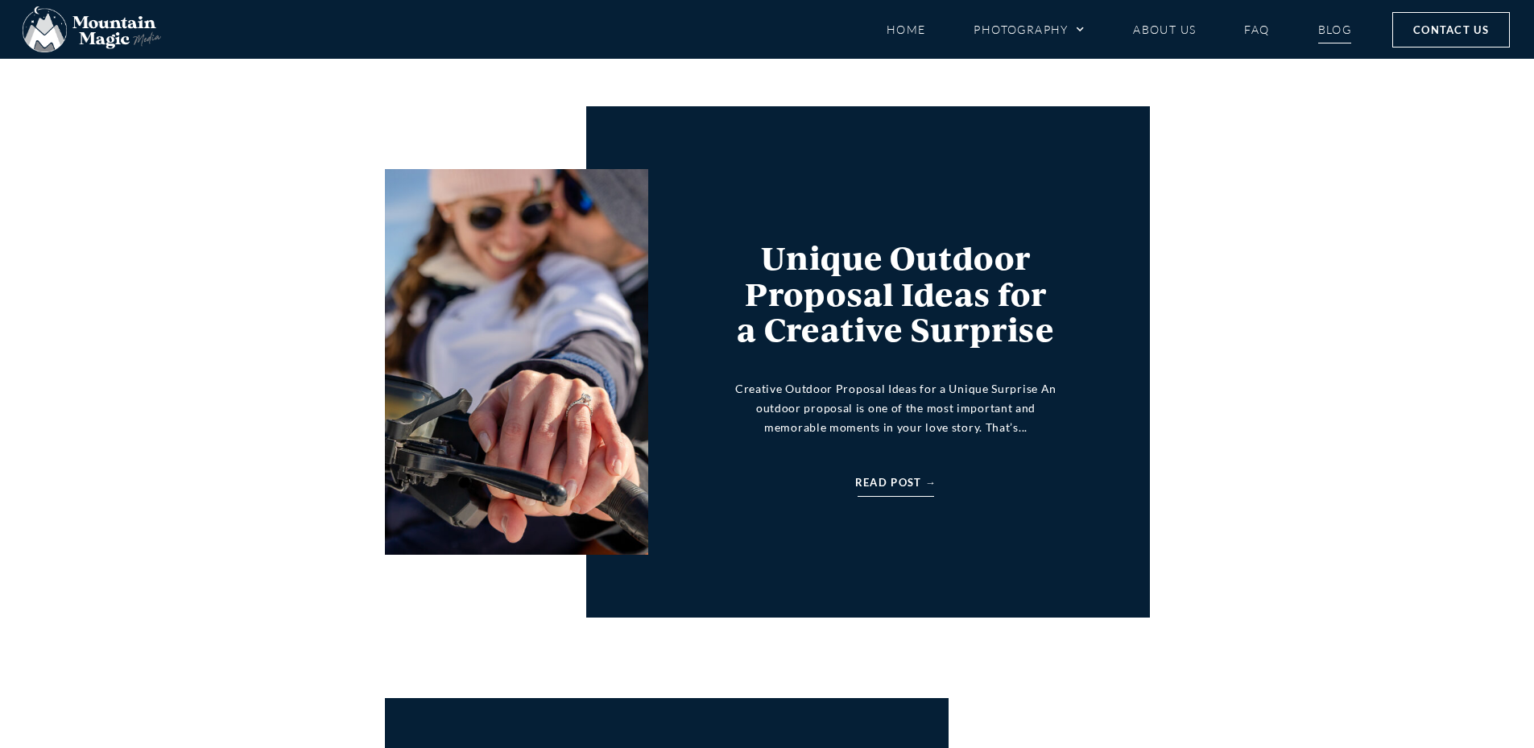
scroll to position [564, 0]
